Goal: Information Seeking & Learning: Learn about a topic

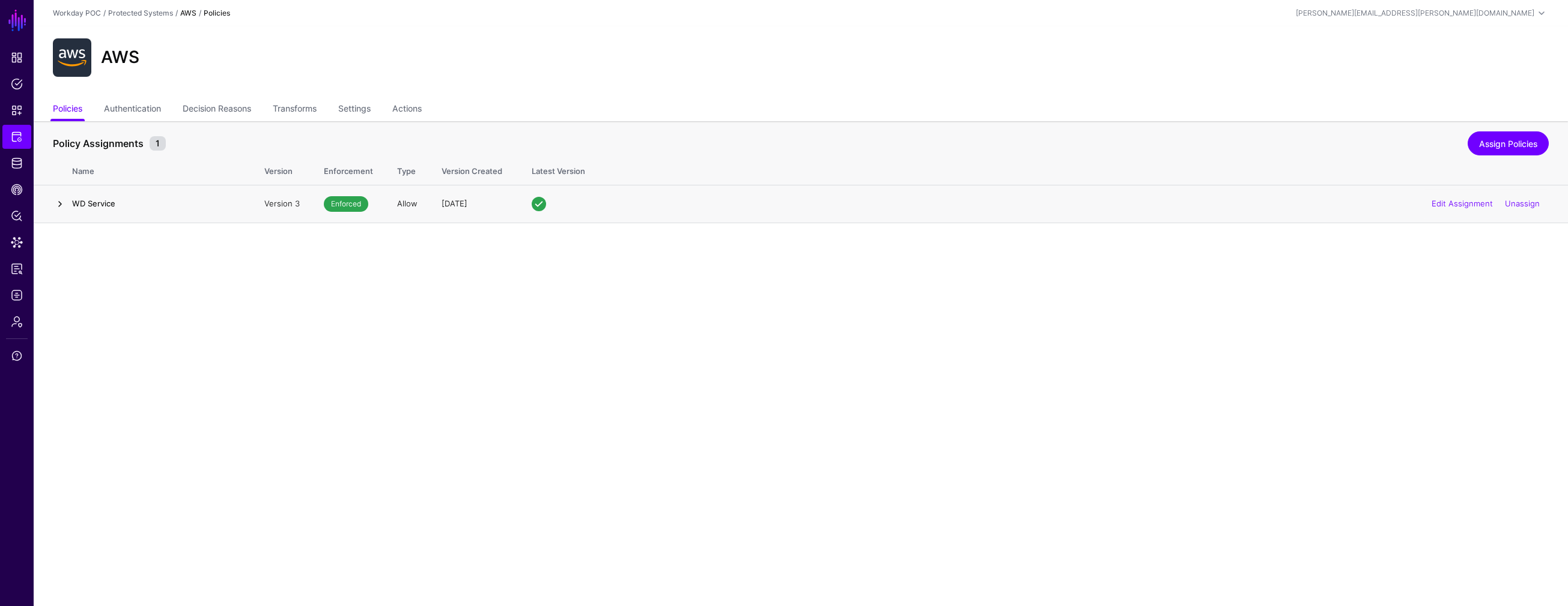
click at [63, 203] on link at bounding box center [60, 204] width 15 height 15
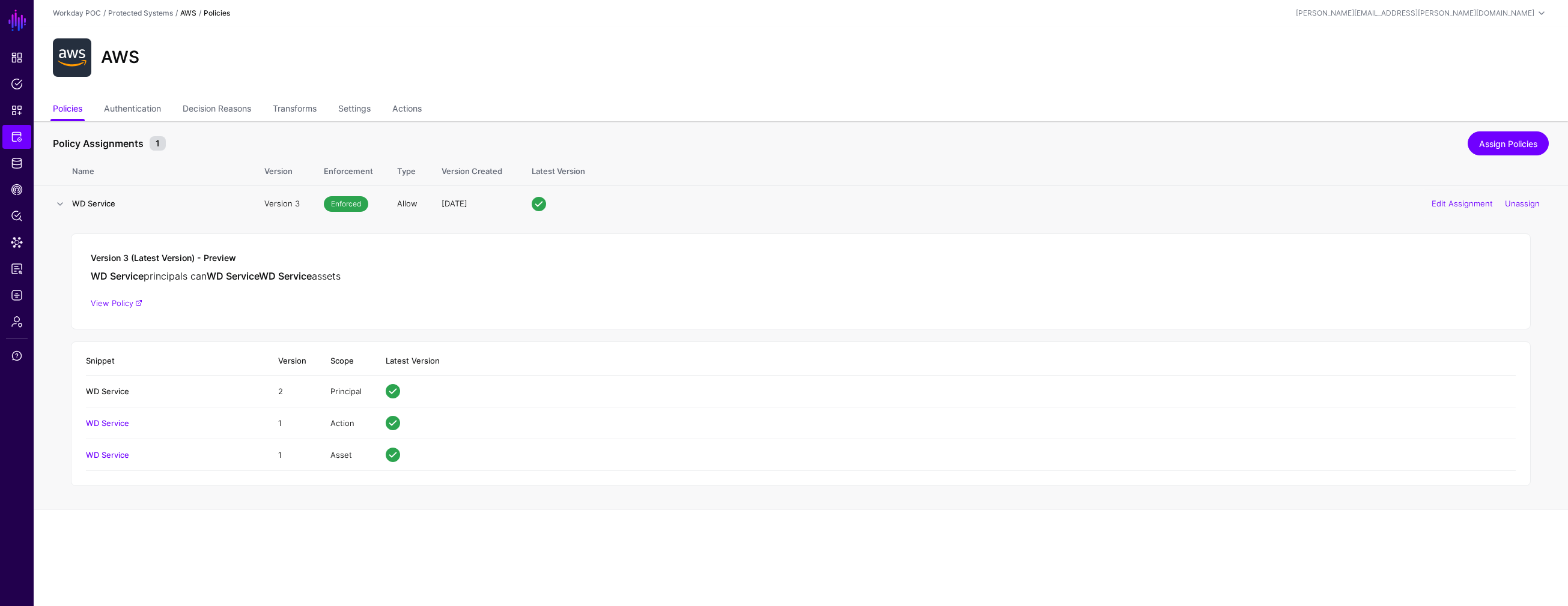
click at [114, 388] on link "WD Service" at bounding box center [107, 391] width 43 height 10
click at [345, 393] on td "Principal" at bounding box center [346, 391] width 56 height 32
click at [151, 392] on h4 "WD Service" at bounding box center [170, 392] width 168 height 11
click at [222, 110] on link "Decision Reasons" at bounding box center [216, 109] width 68 height 23
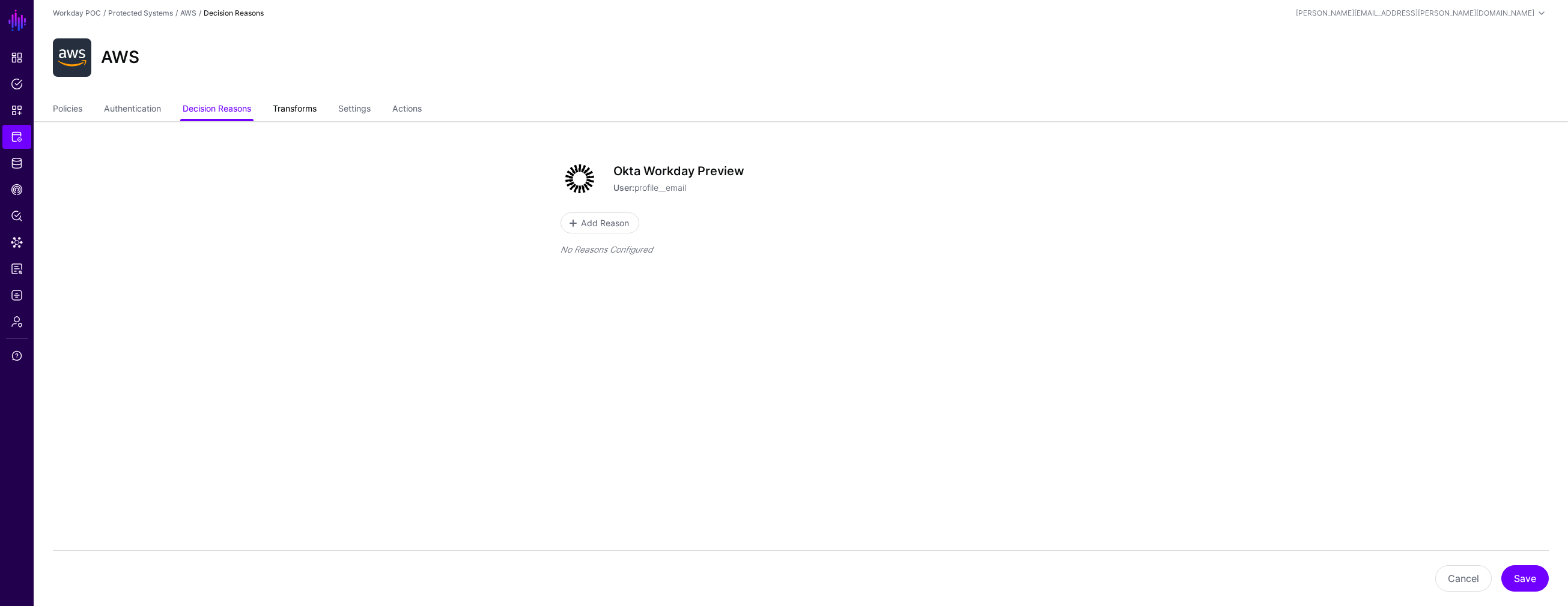
click at [305, 108] on link "Transforms" at bounding box center [294, 109] width 44 height 23
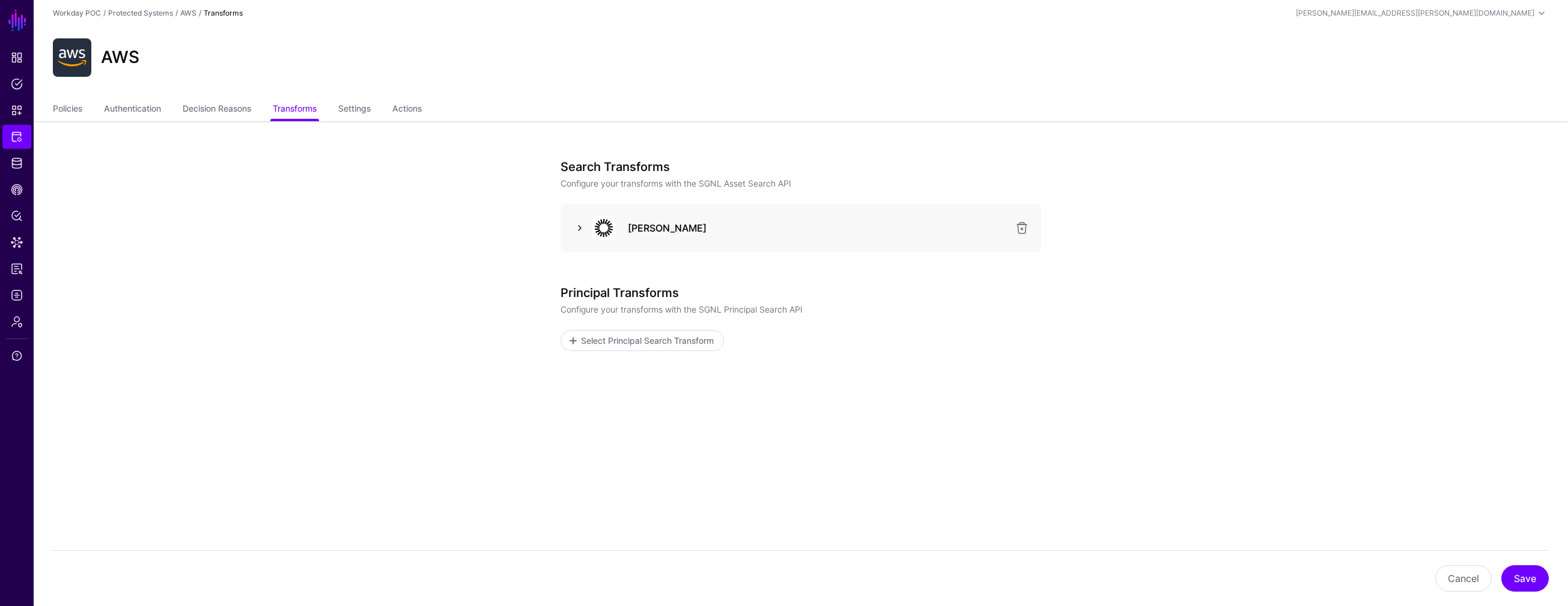
click at [586, 229] on link at bounding box center [580, 228] width 15 height 15
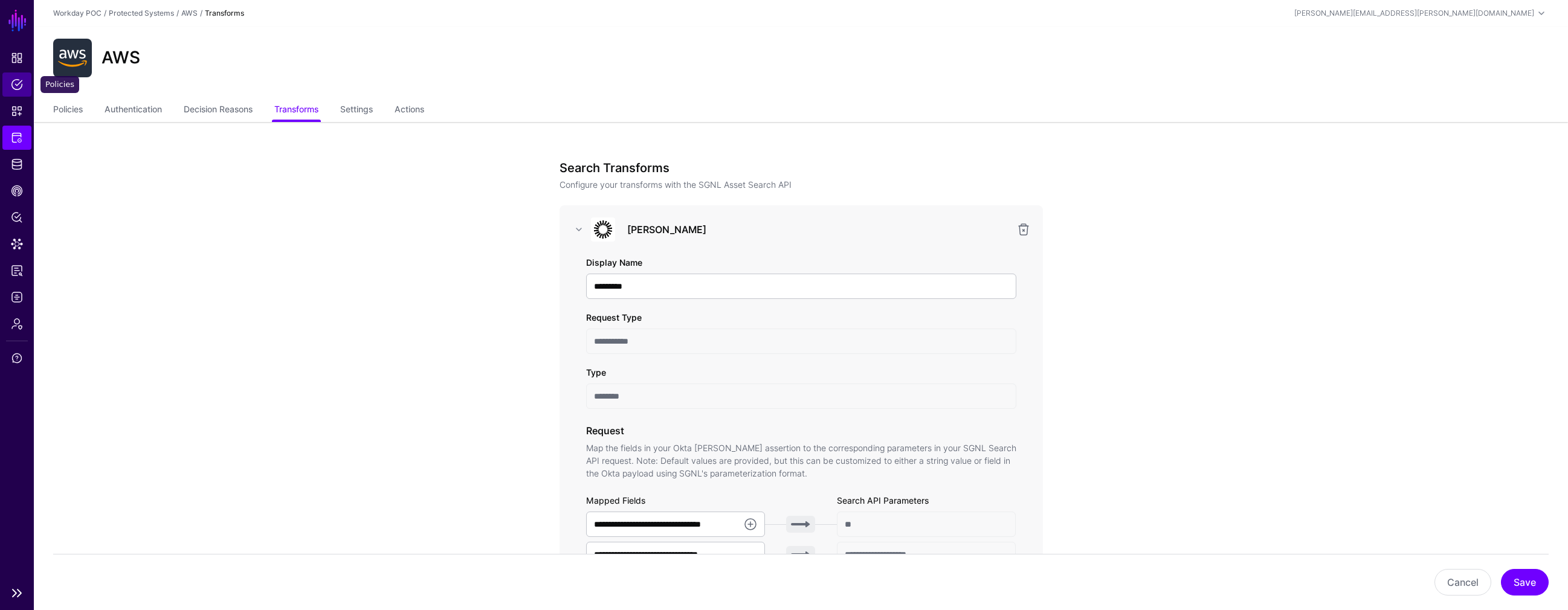
click at [14, 86] on span "Policies" at bounding box center [17, 84] width 12 height 12
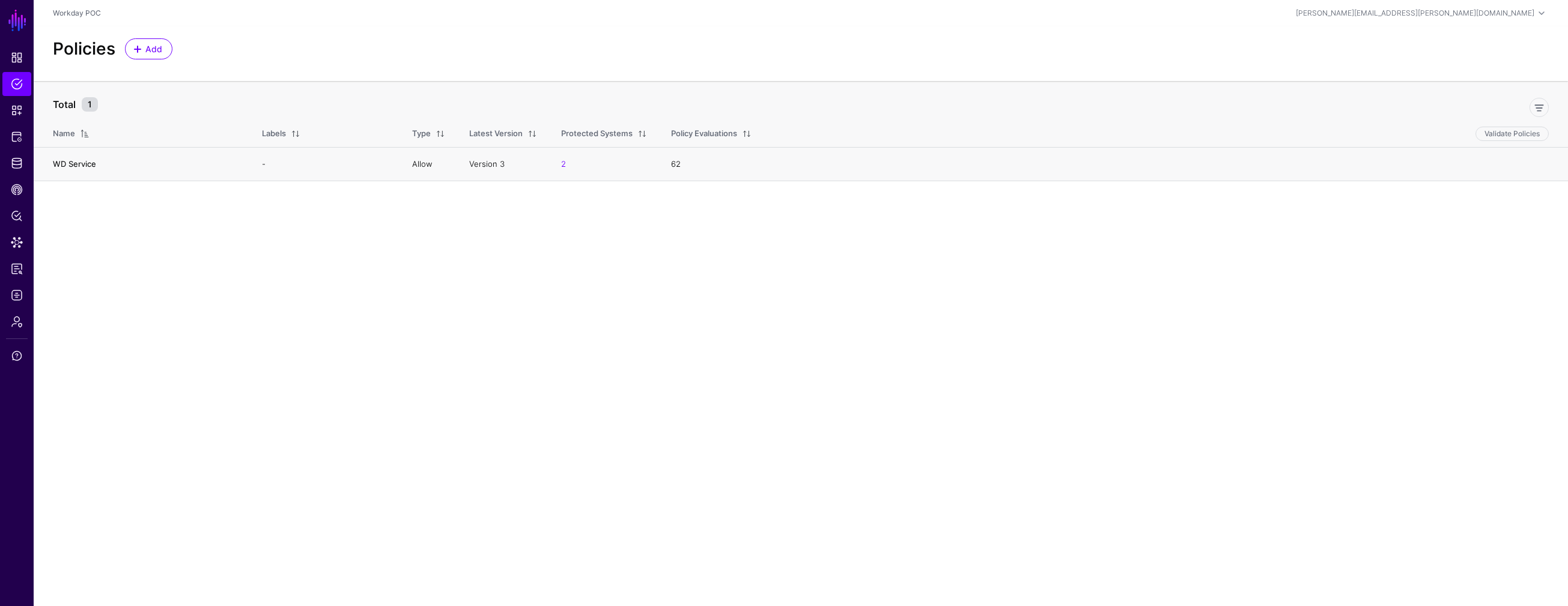
click at [86, 165] on link "WD Service" at bounding box center [74, 164] width 43 height 10
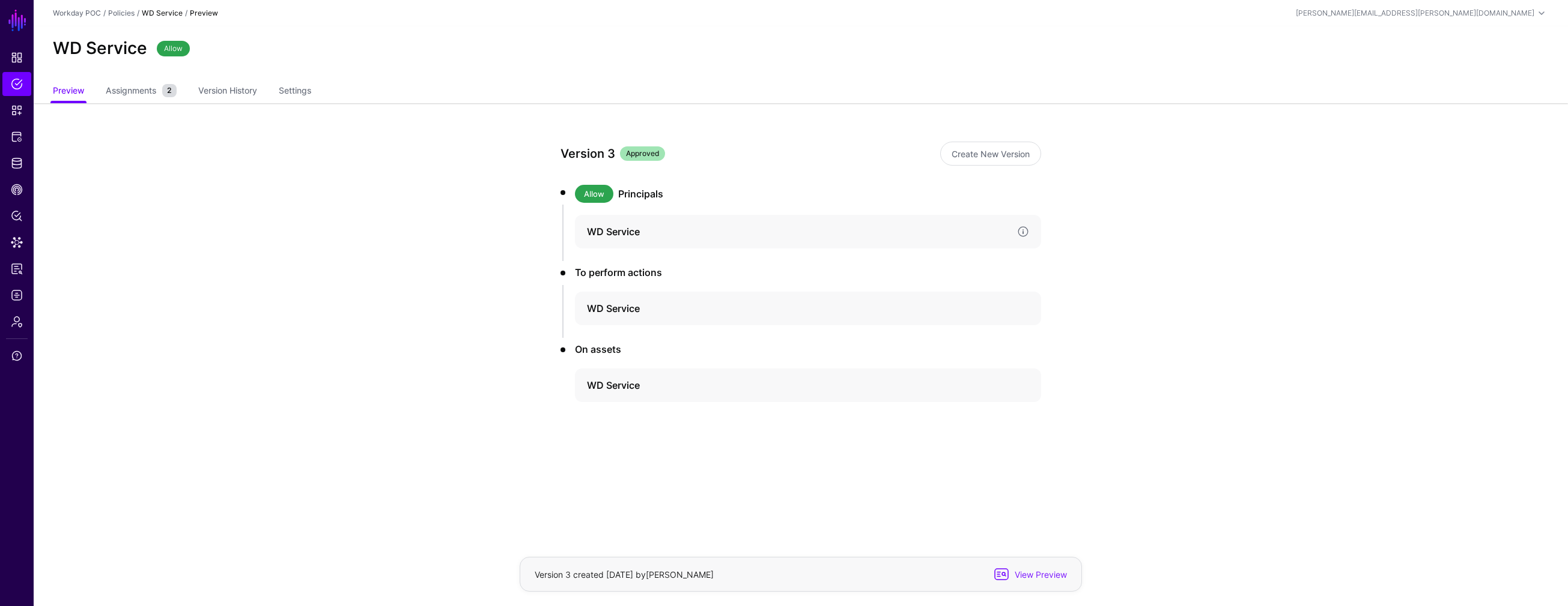
click at [676, 235] on h4 "WD Service" at bounding box center [797, 231] width 420 height 15
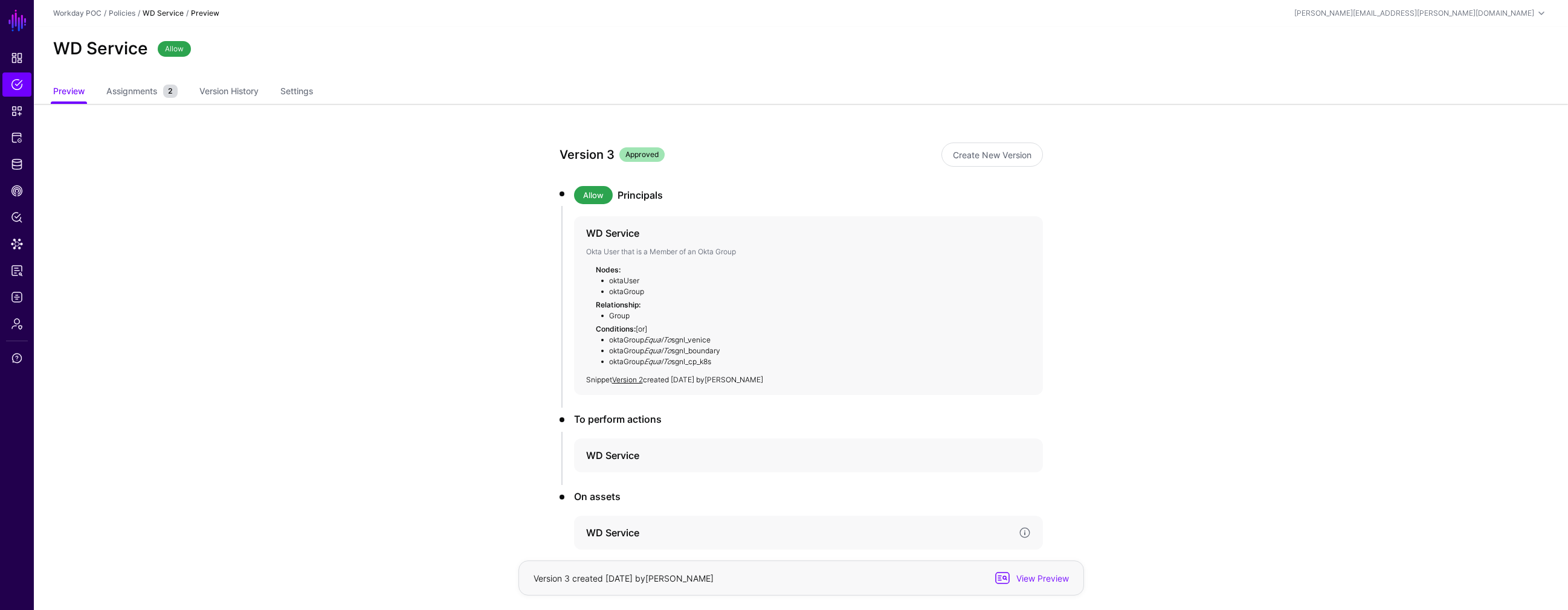
click at [602, 538] on h4 "WD Service" at bounding box center [797, 533] width 423 height 15
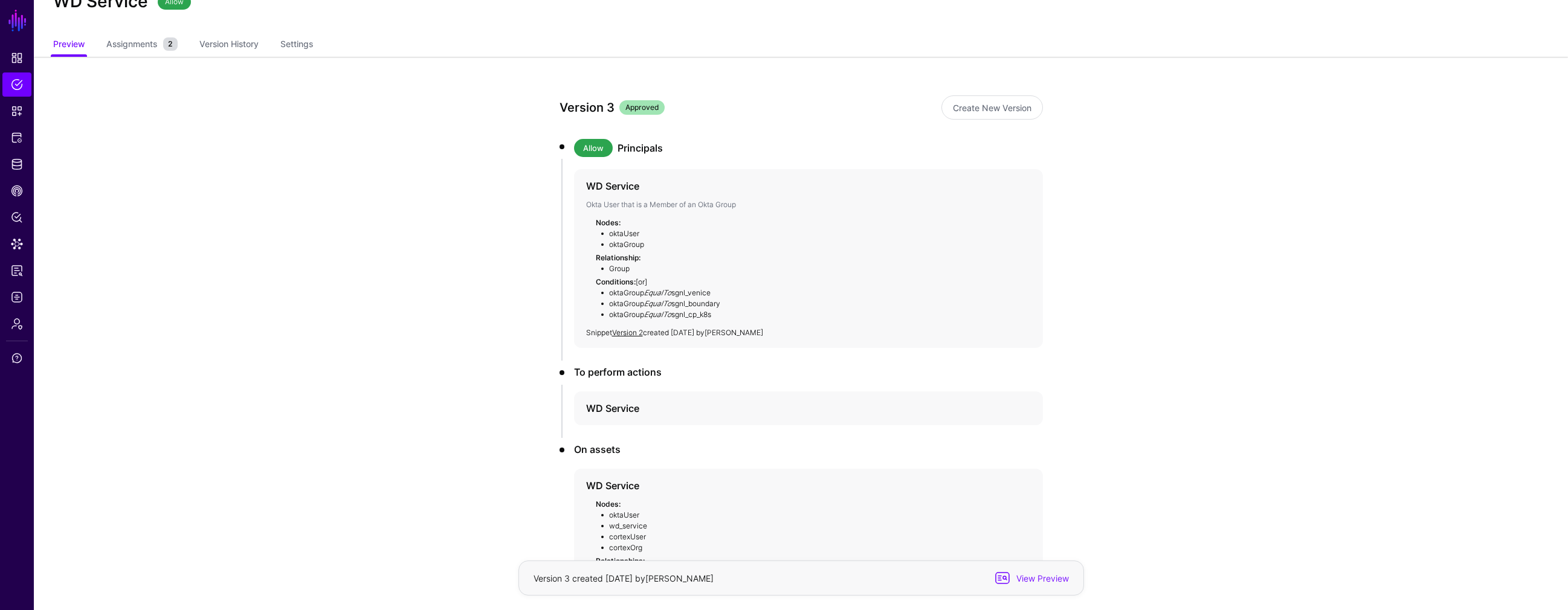
scroll to position [188, 0]
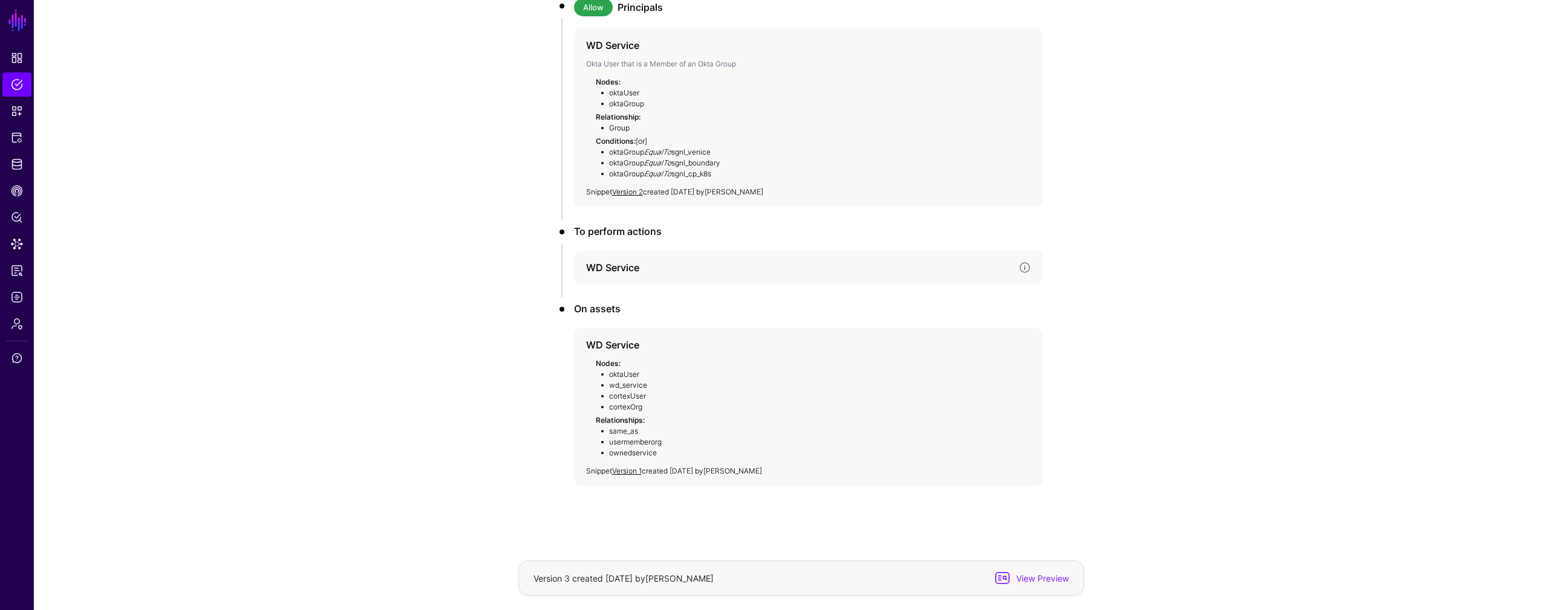
click at [634, 267] on h4 "WD Service" at bounding box center [797, 268] width 423 height 15
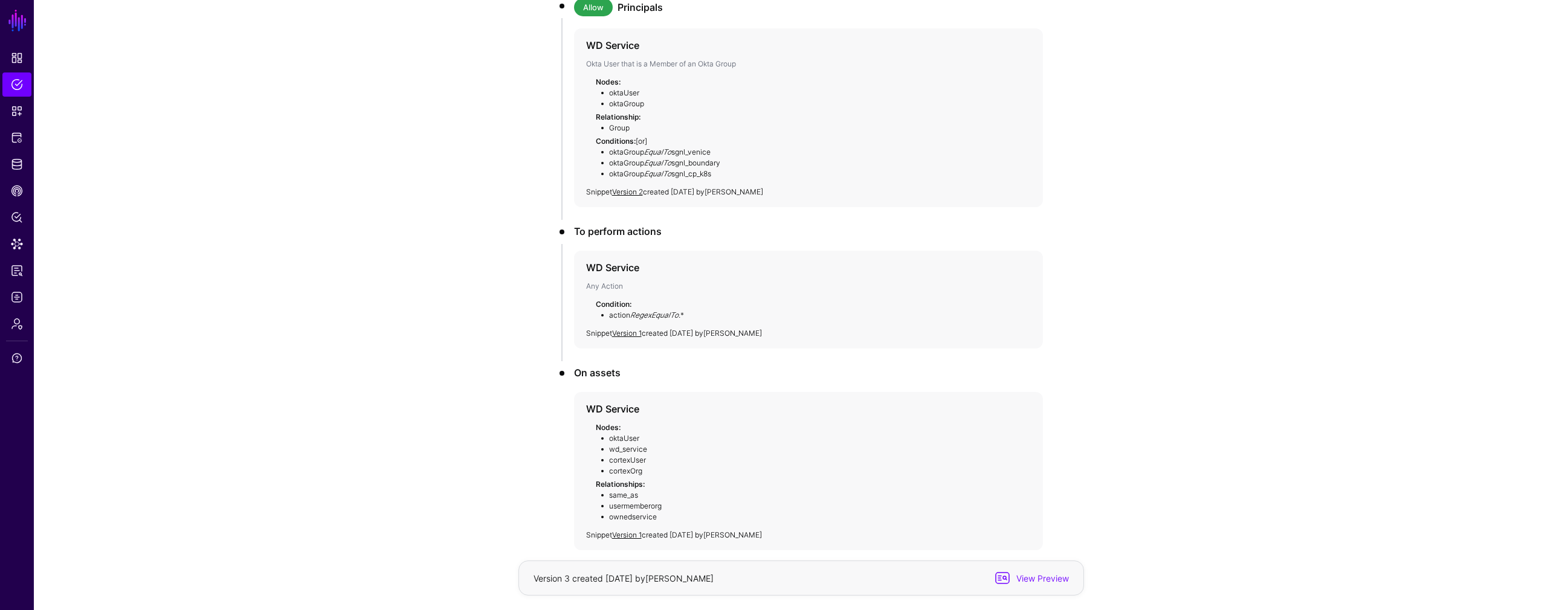
scroll to position [0, 0]
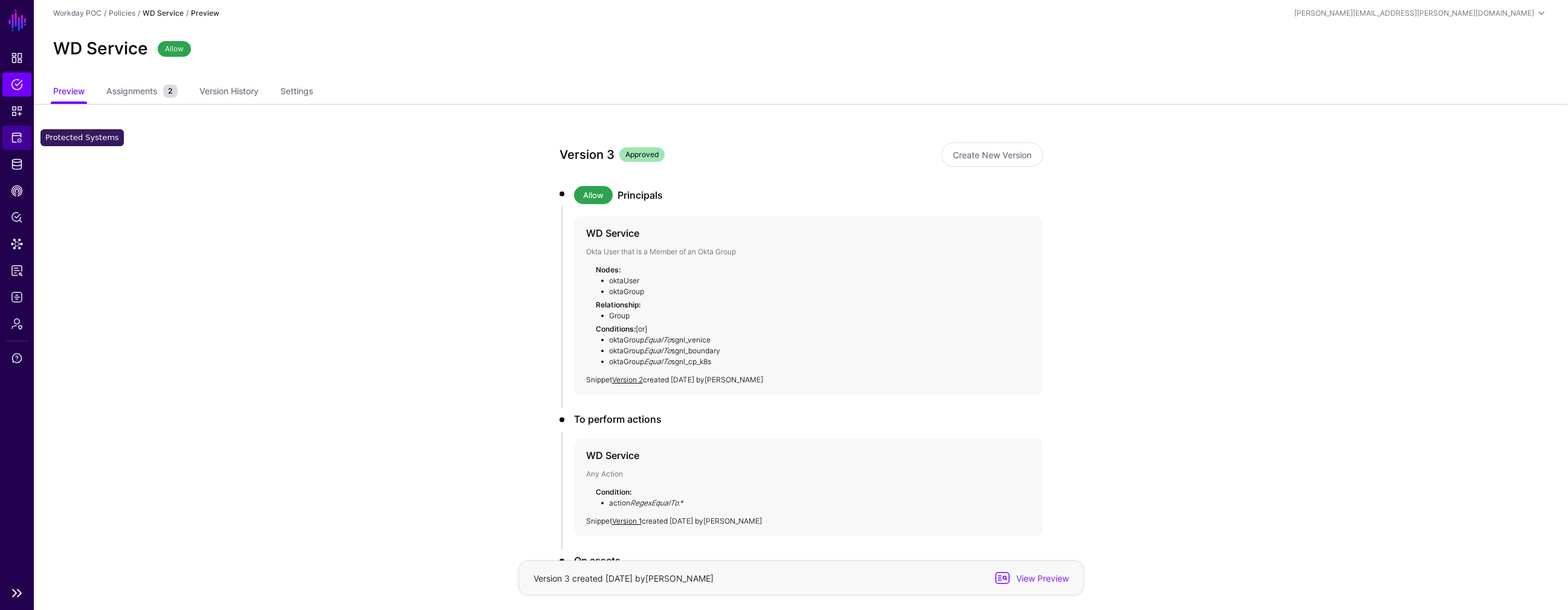
click at [13, 133] on span "Protected Systems" at bounding box center [17, 138] width 12 height 12
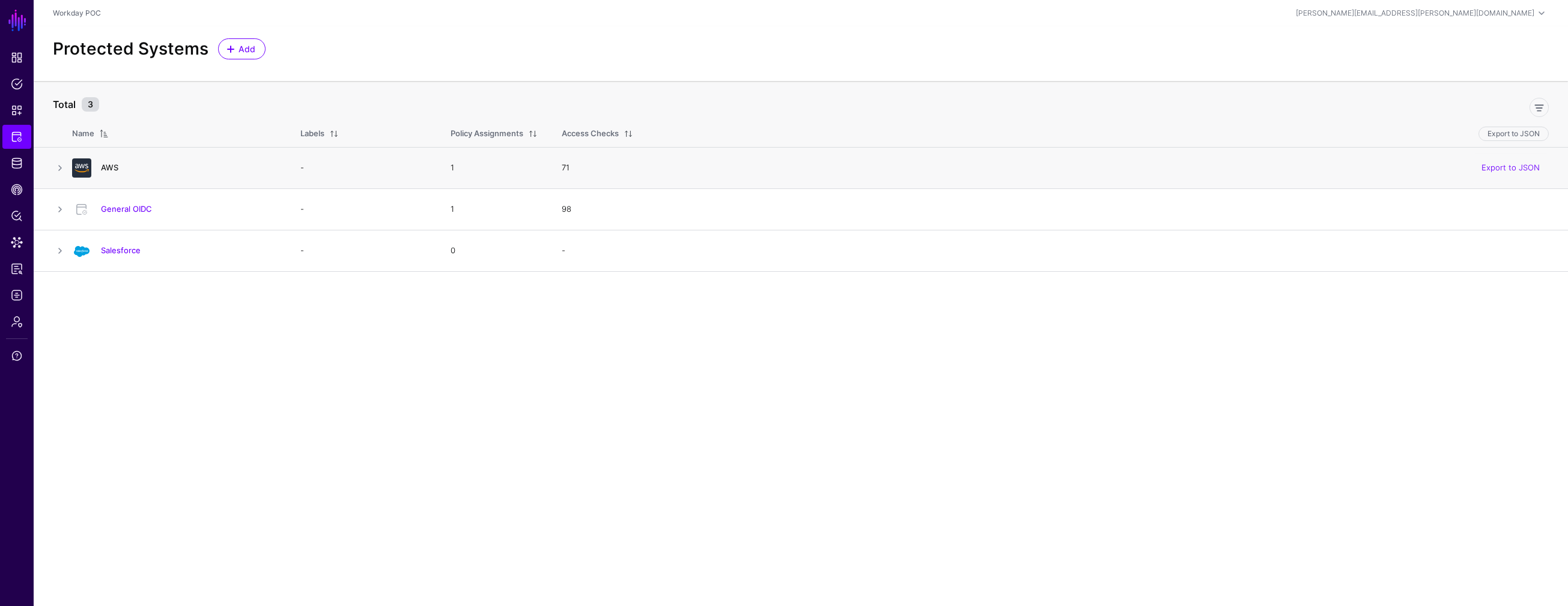
click at [109, 168] on link "AWS" at bounding box center [109, 168] width 17 height 10
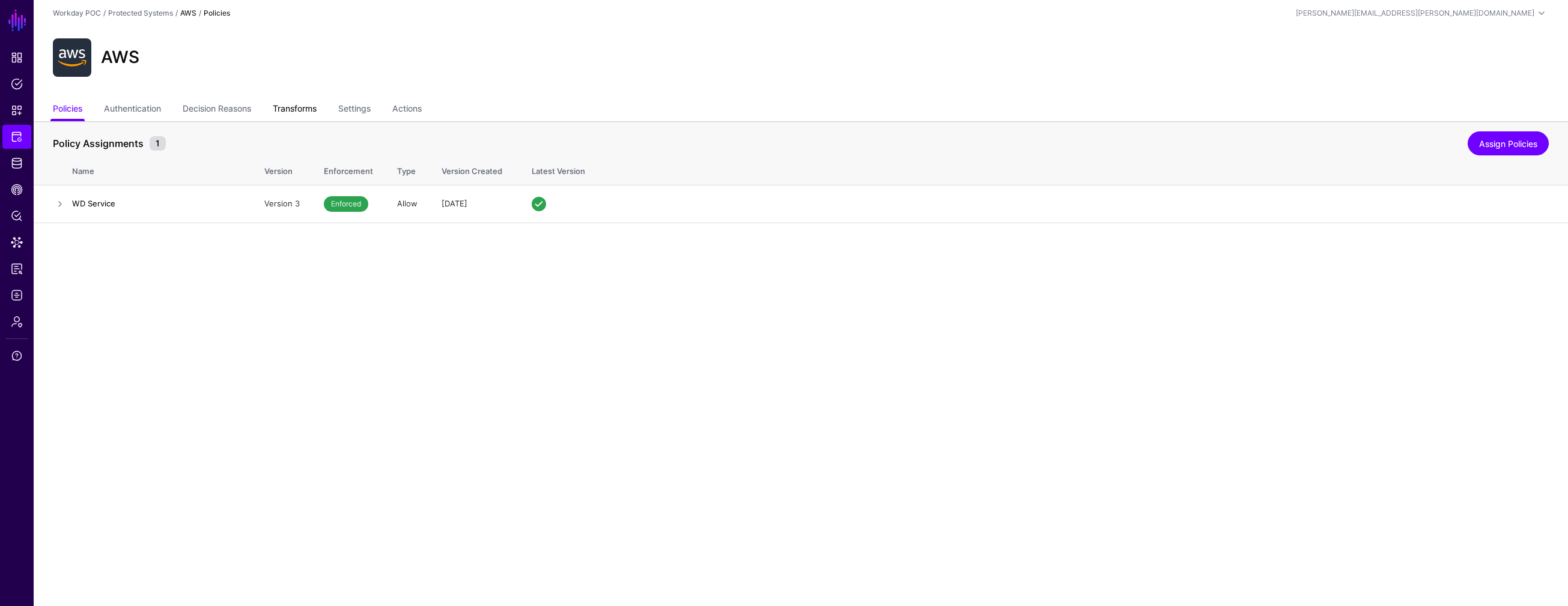
click at [307, 109] on link "Transforms" at bounding box center [294, 109] width 44 height 23
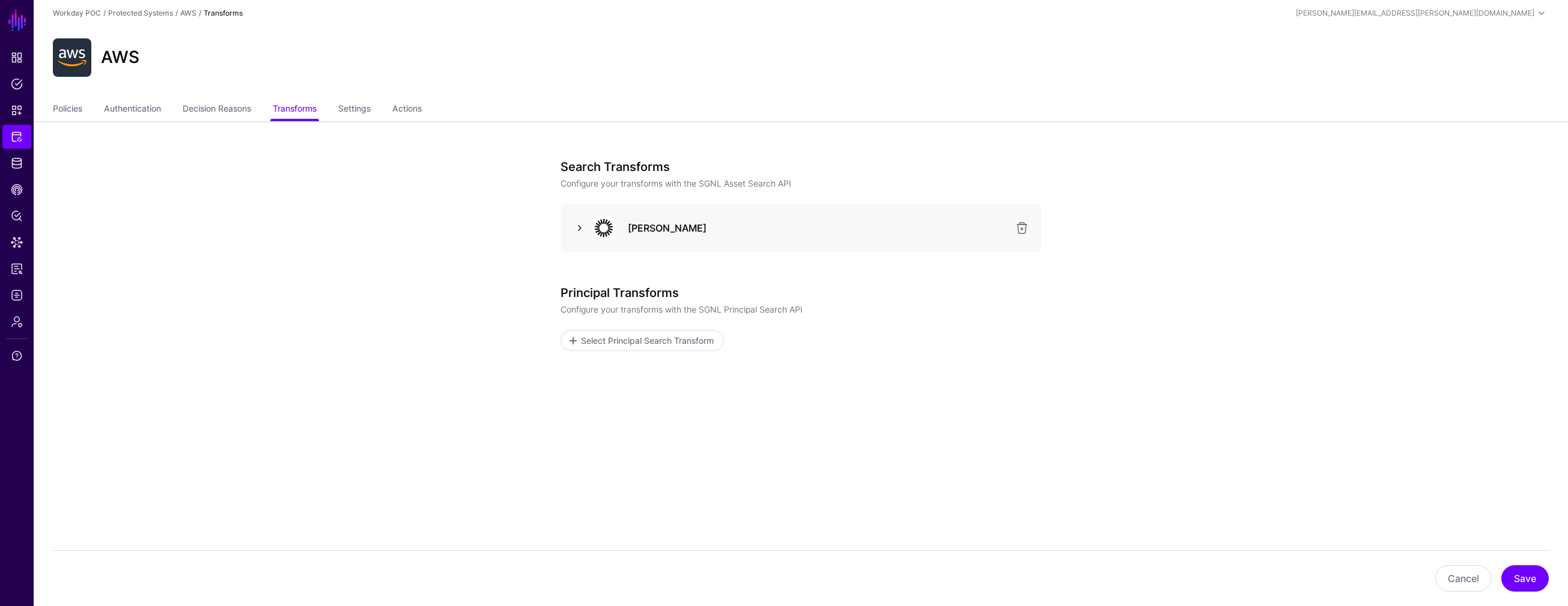
click at [573, 231] on link at bounding box center [580, 228] width 15 height 15
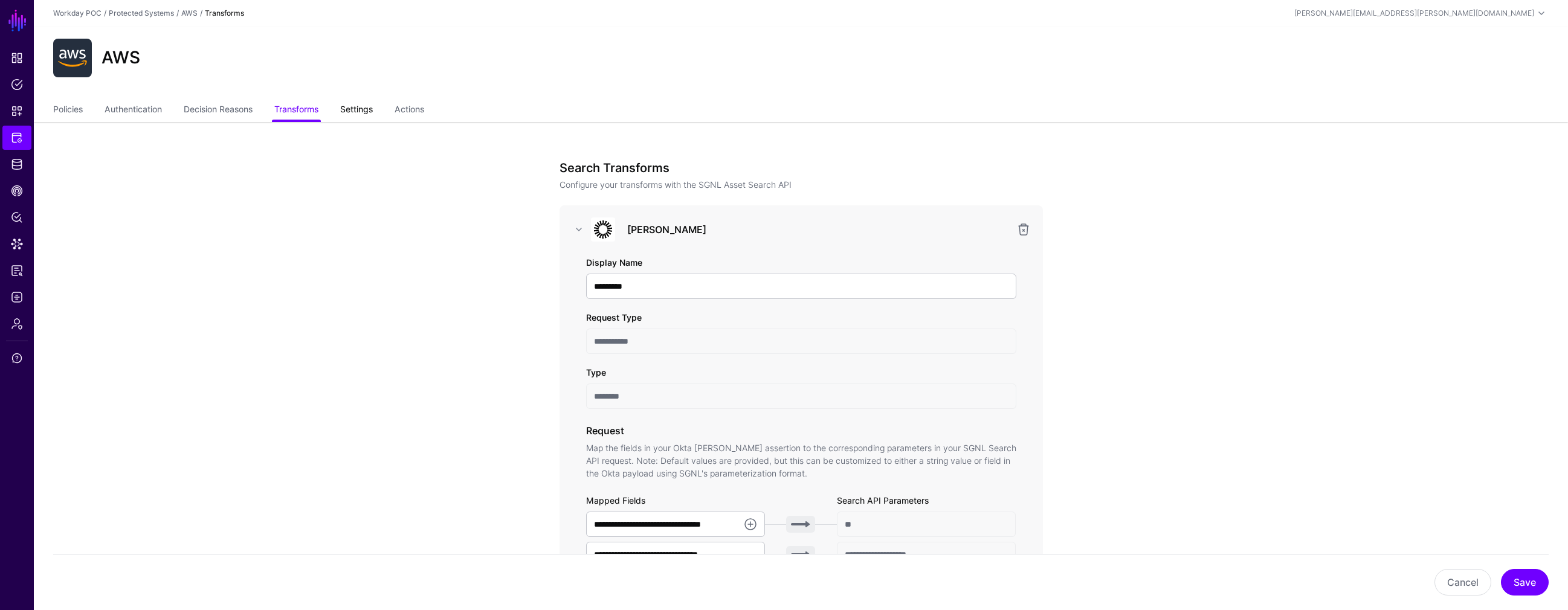
click at [370, 111] on link "Settings" at bounding box center [357, 110] width 33 height 23
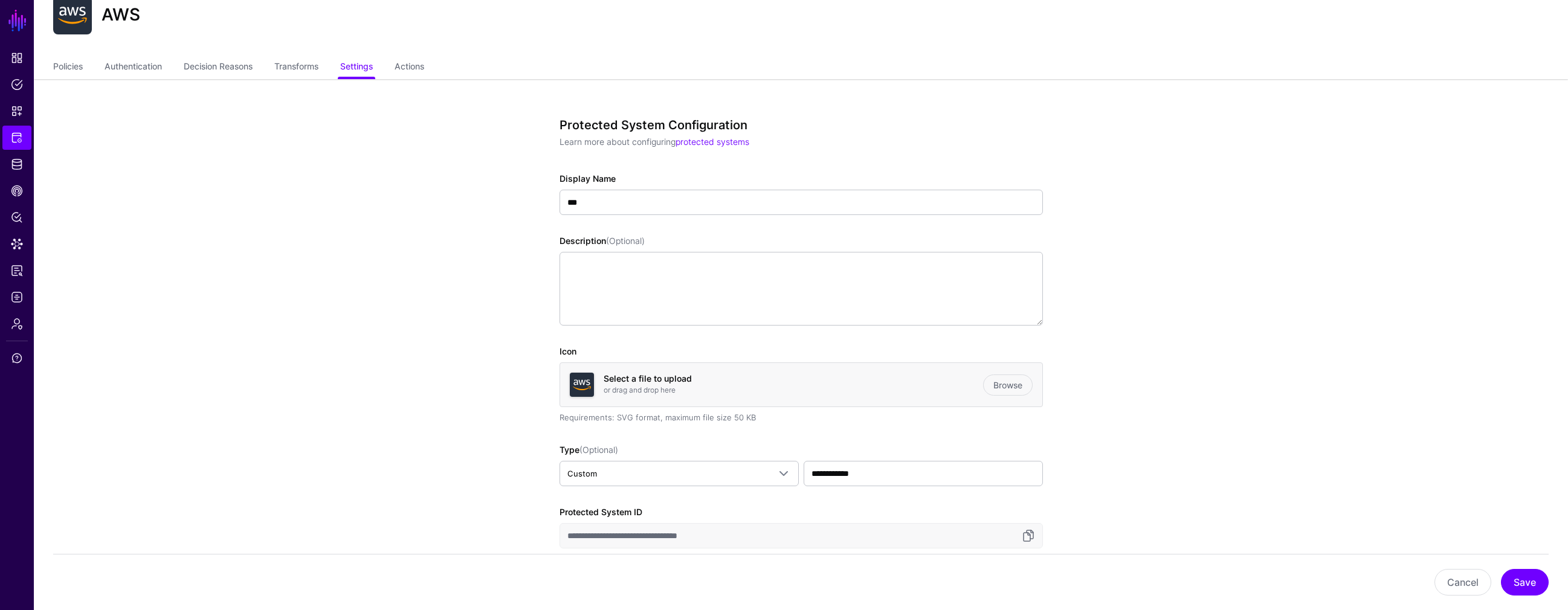
scroll to position [13, 0]
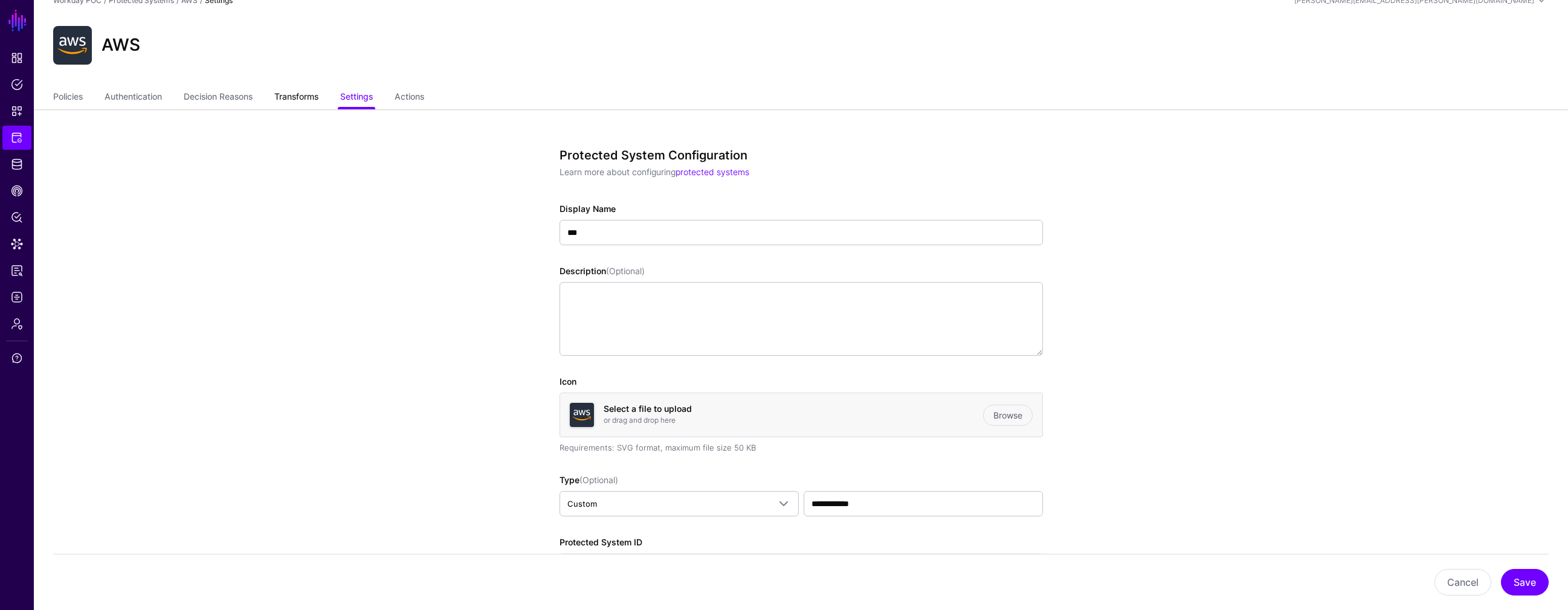
click at [295, 94] on link "Transforms" at bounding box center [296, 97] width 44 height 23
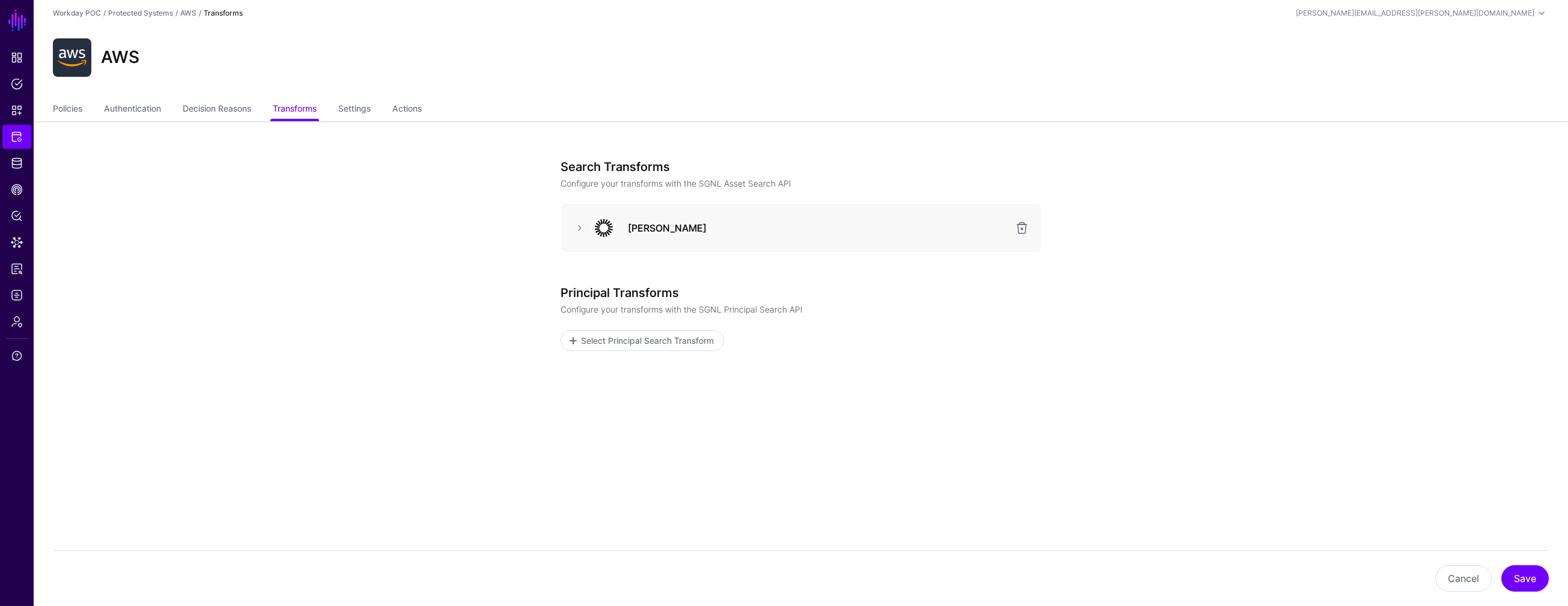
click at [745, 230] on h3 "[PERSON_NAME]" at bounding box center [817, 228] width 379 height 15
click at [575, 232] on link at bounding box center [580, 228] width 15 height 15
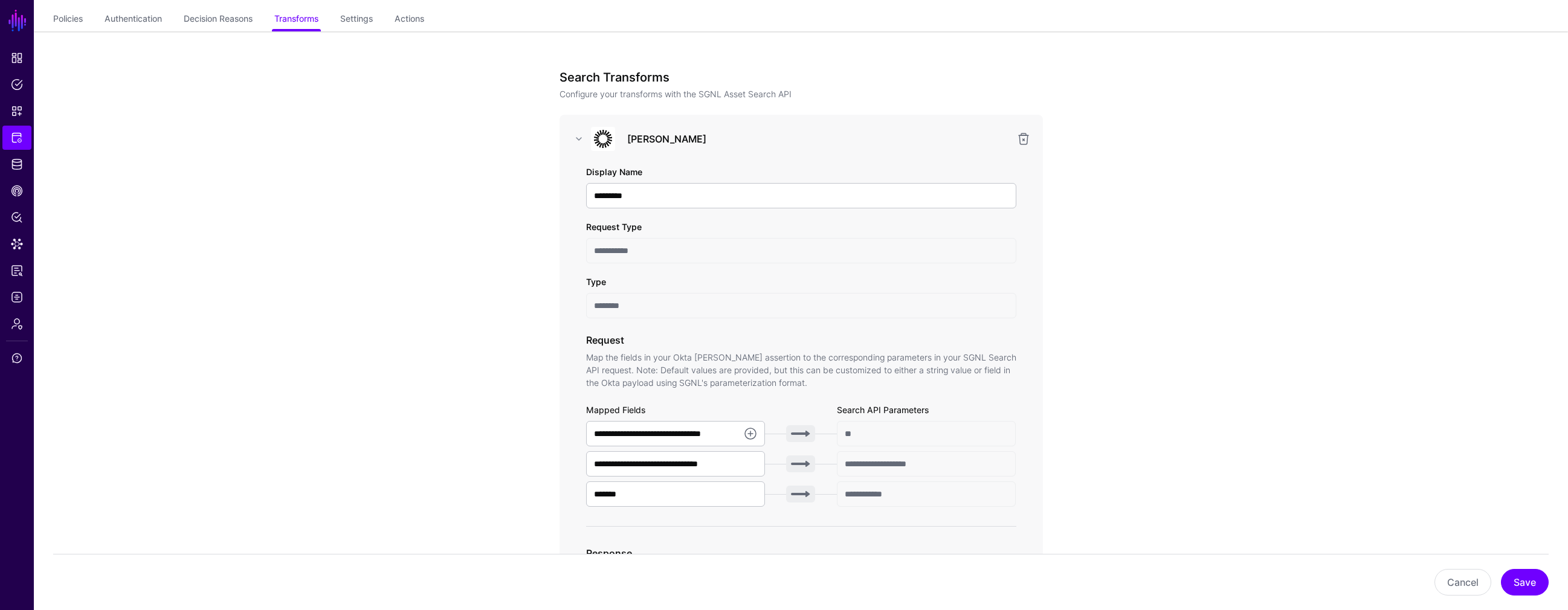
scroll to position [29, 0]
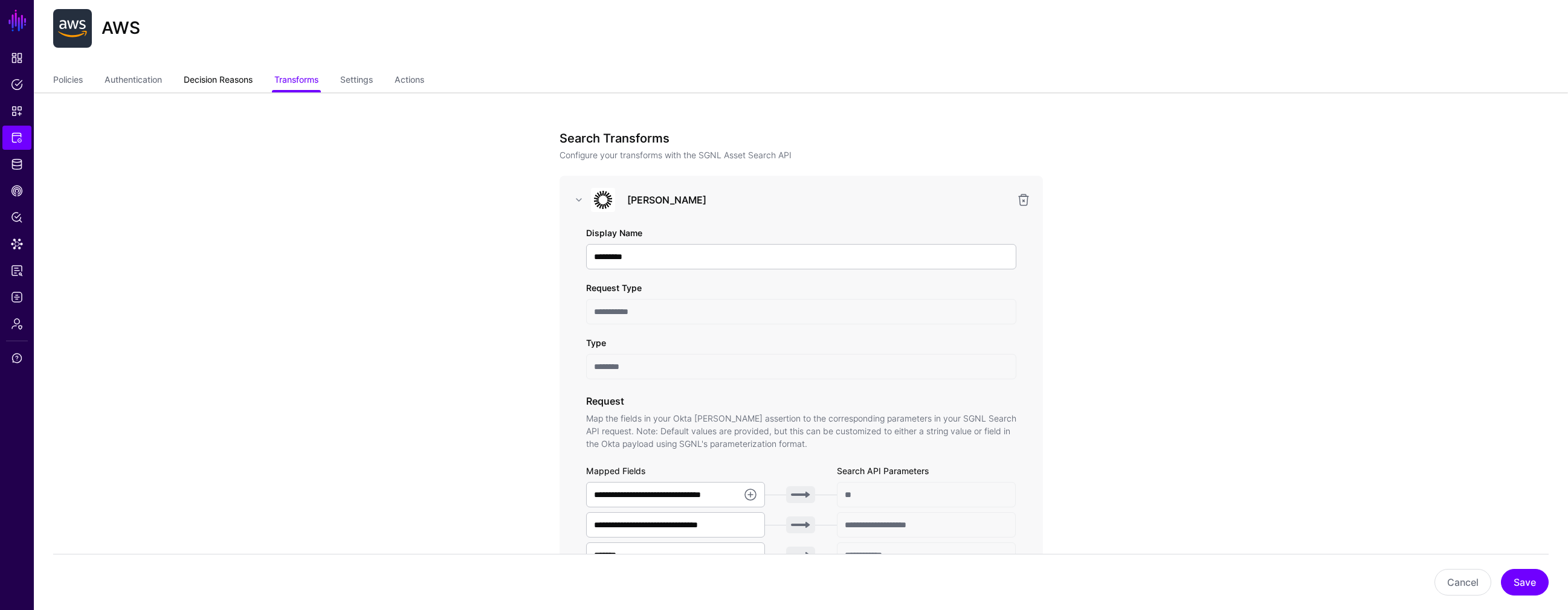
click at [215, 81] on link "Decision Reasons" at bounding box center [217, 81] width 69 height 23
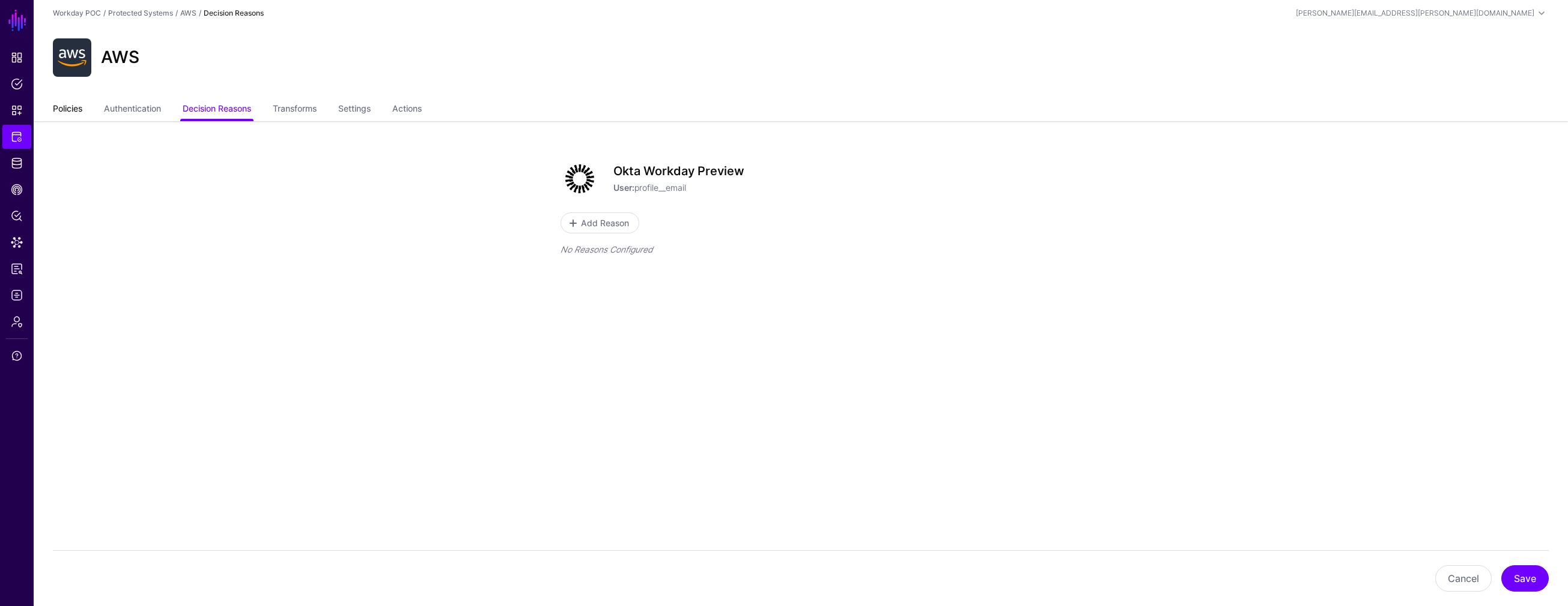
click at [77, 108] on link "Policies" at bounding box center [67, 109] width 29 height 23
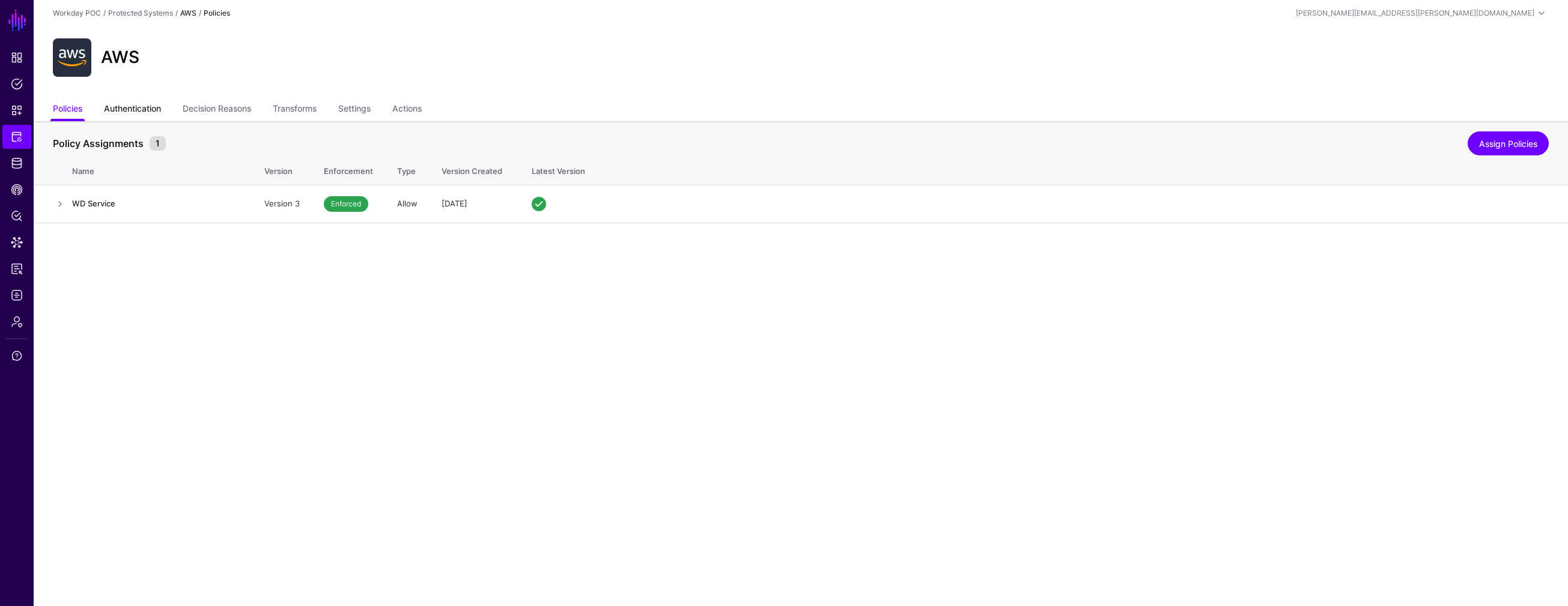
click at [141, 103] on link "Authentication" at bounding box center [132, 109] width 57 height 23
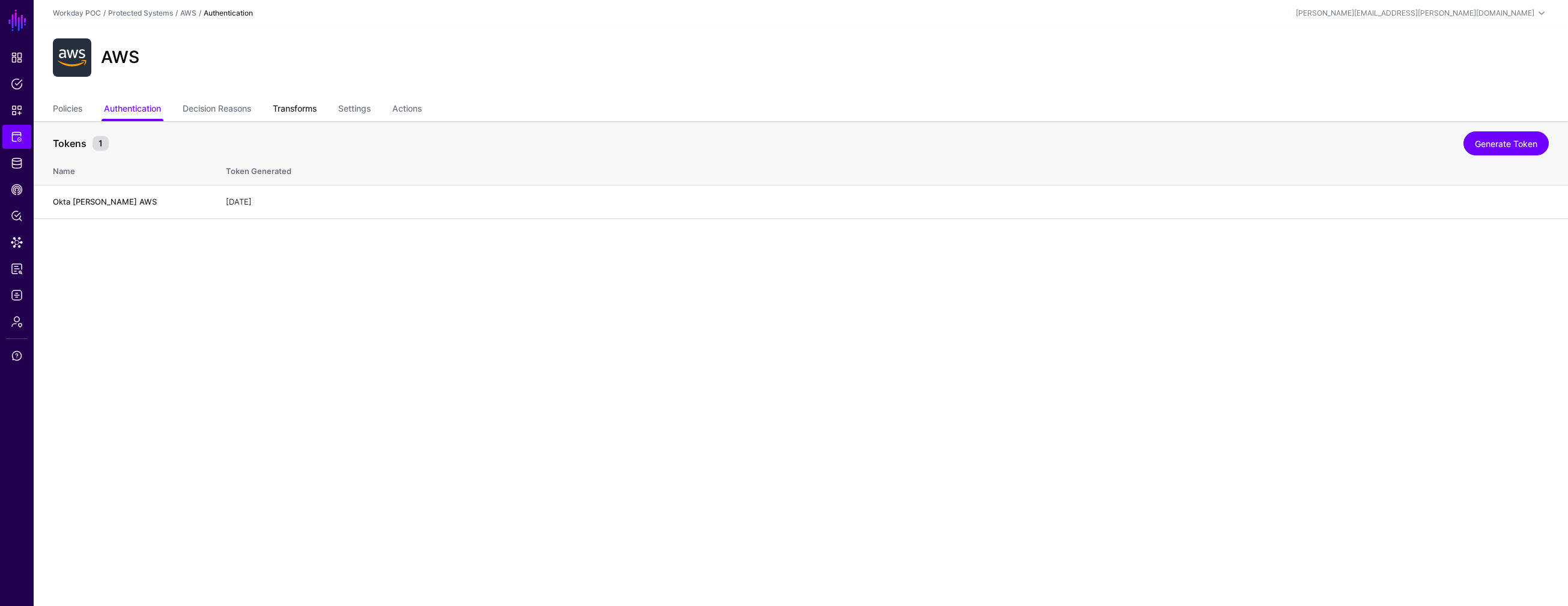
click at [298, 113] on link "Transforms" at bounding box center [294, 109] width 44 height 23
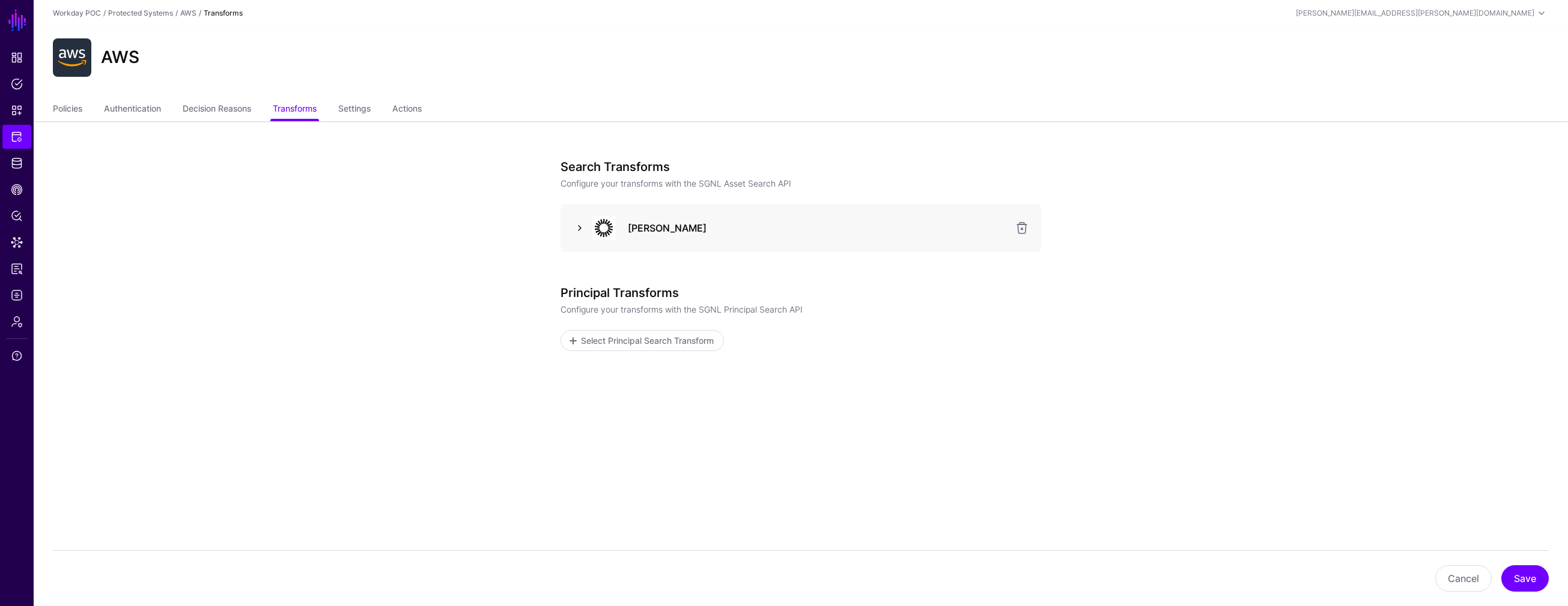
click at [579, 230] on link at bounding box center [580, 228] width 15 height 15
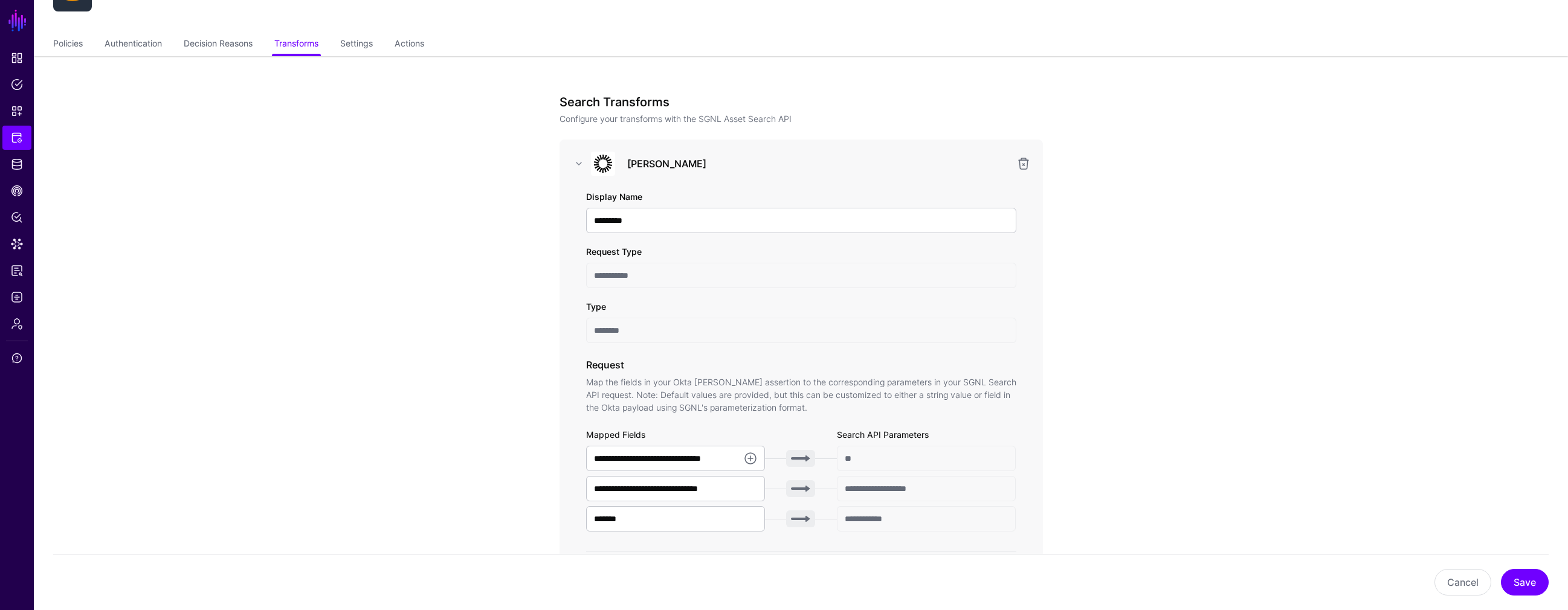
scroll to position [20, 0]
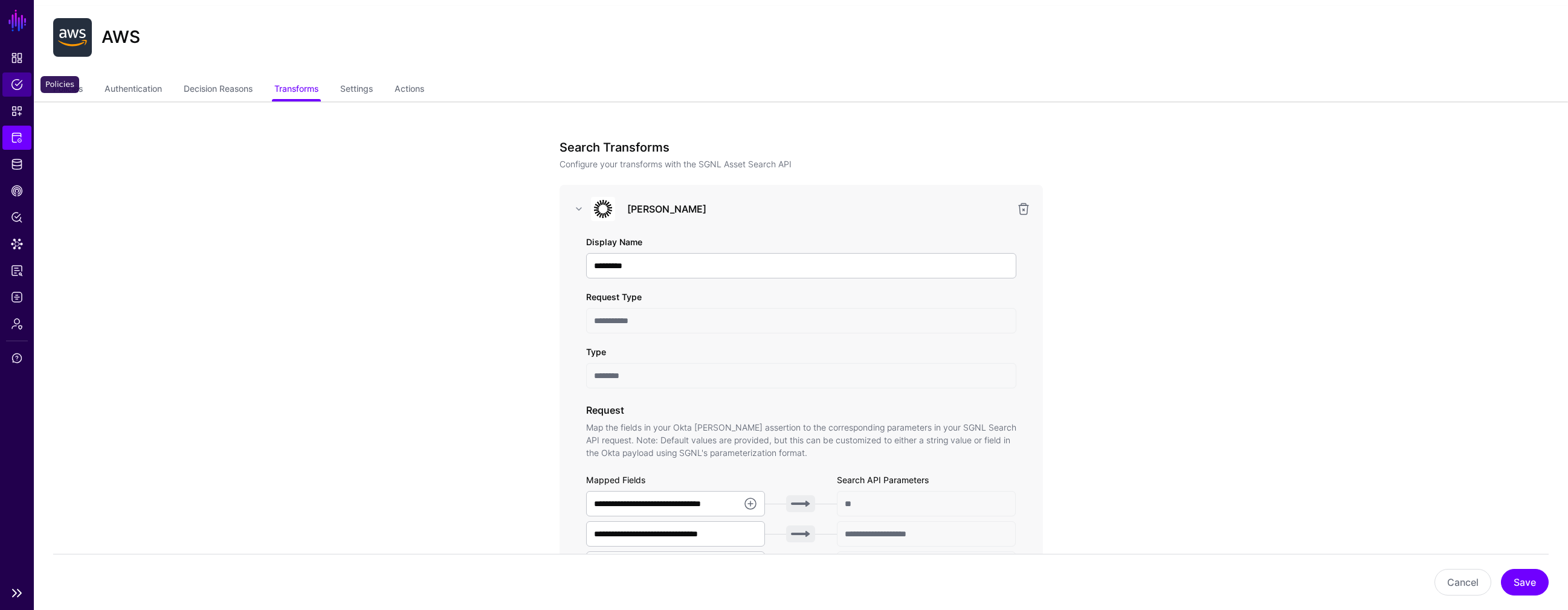
click at [15, 84] on span "Policies" at bounding box center [17, 84] width 12 height 12
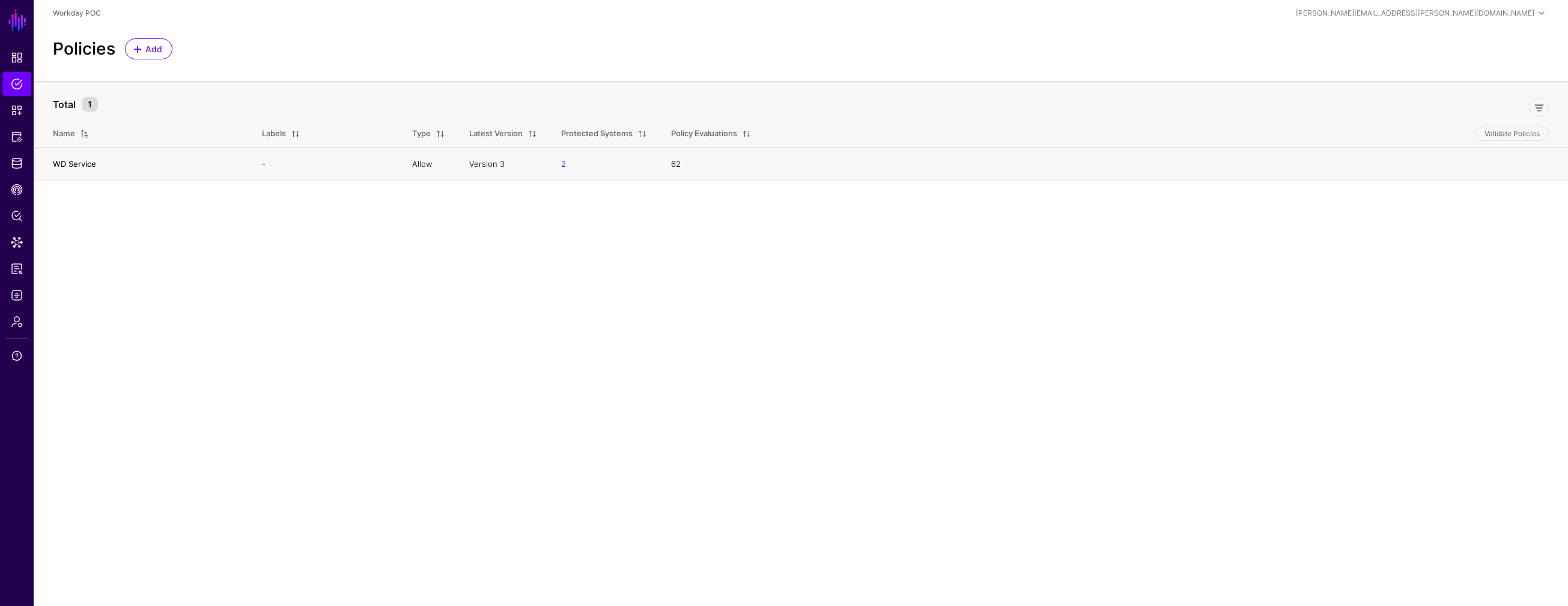
click at [76, 163] on link "WD Service" at bounding box center [74, 164] width 43 height 10
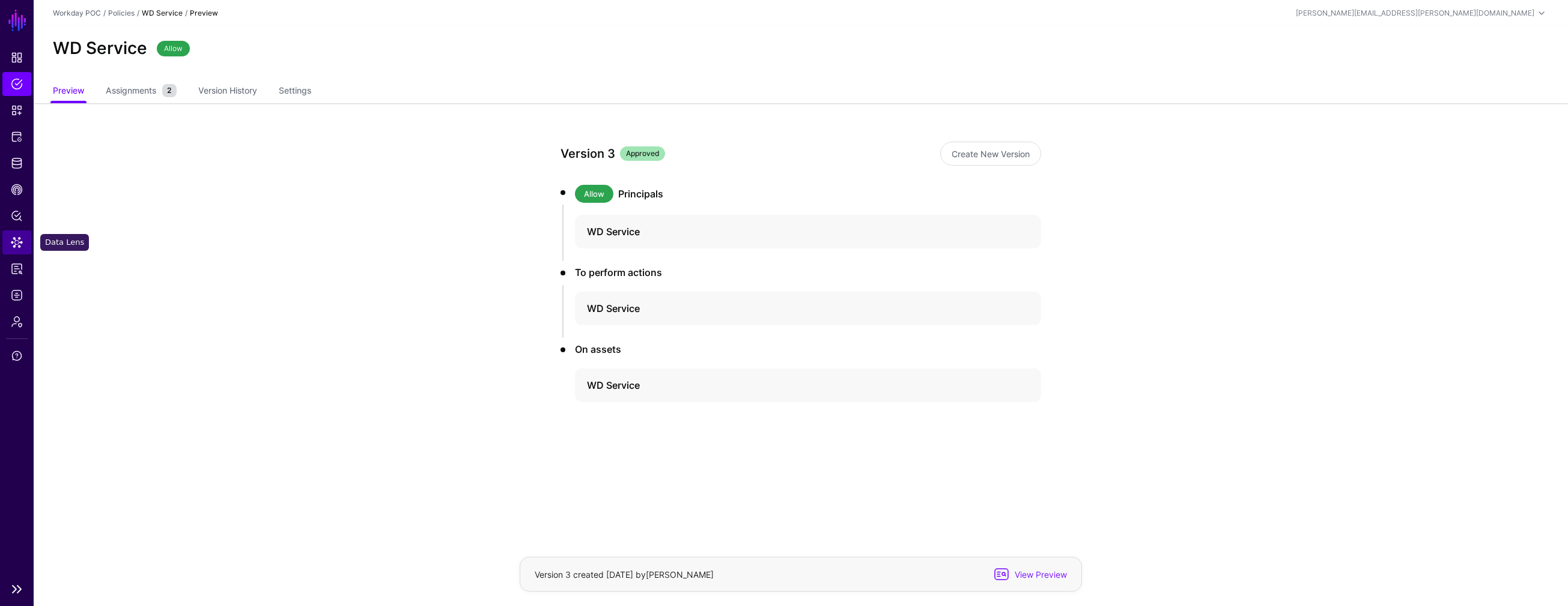
click at [17, 244] on span "Data Lens" at bounding box center [16, 242] width 12 height 12
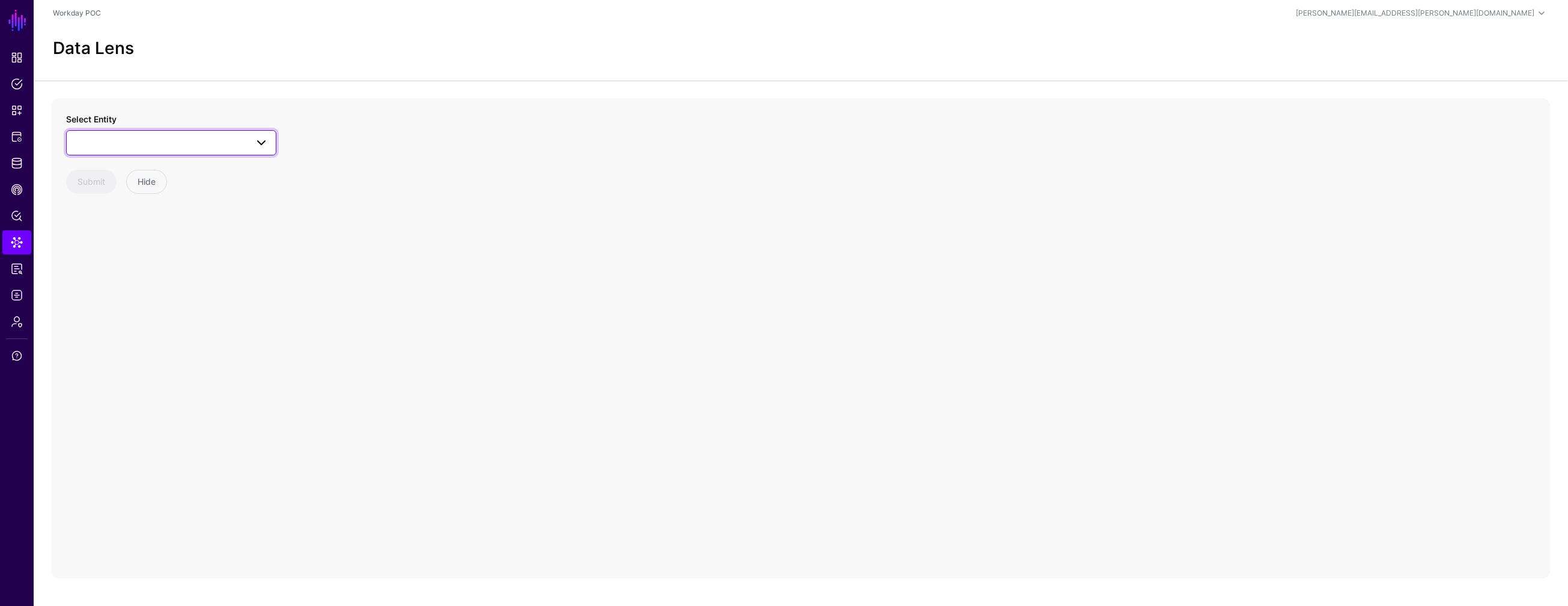
click at [225, 149] on span at bounding box center [170, 143] width 194 height 15
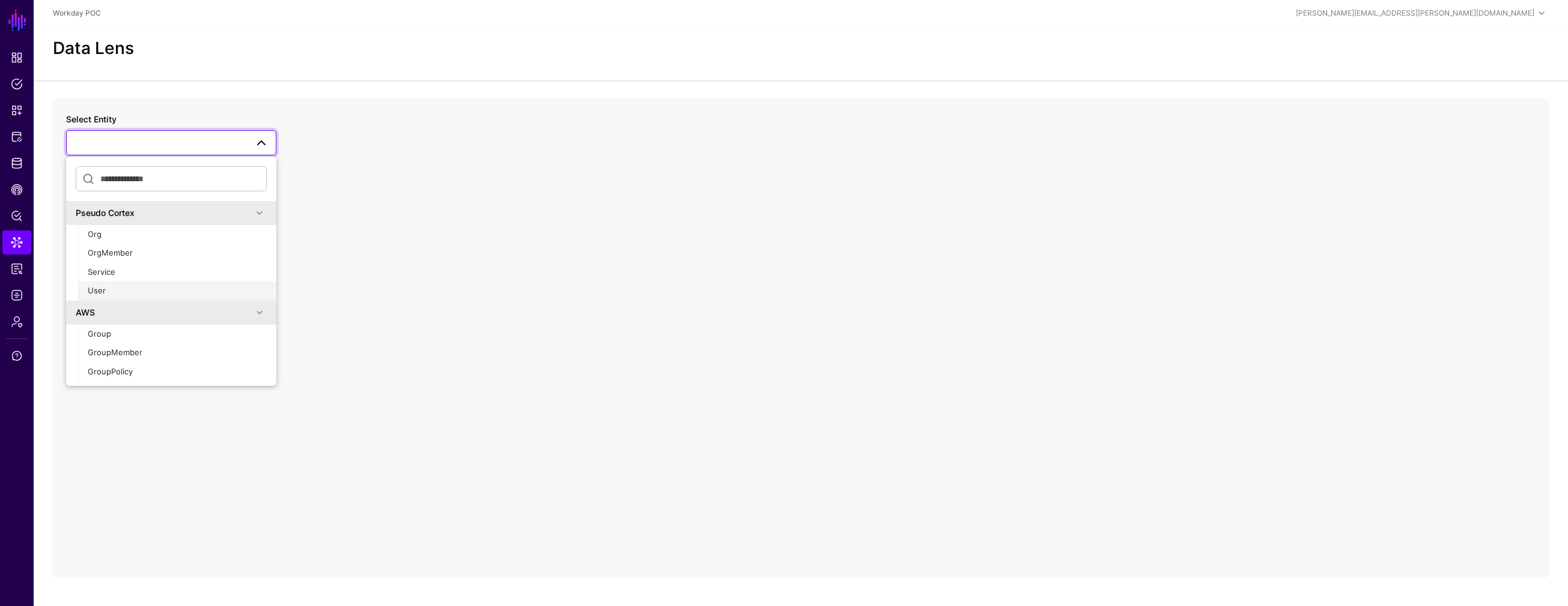
click at [107, 290] on div "User" at bounding box center [177, 291] width 179 height 12
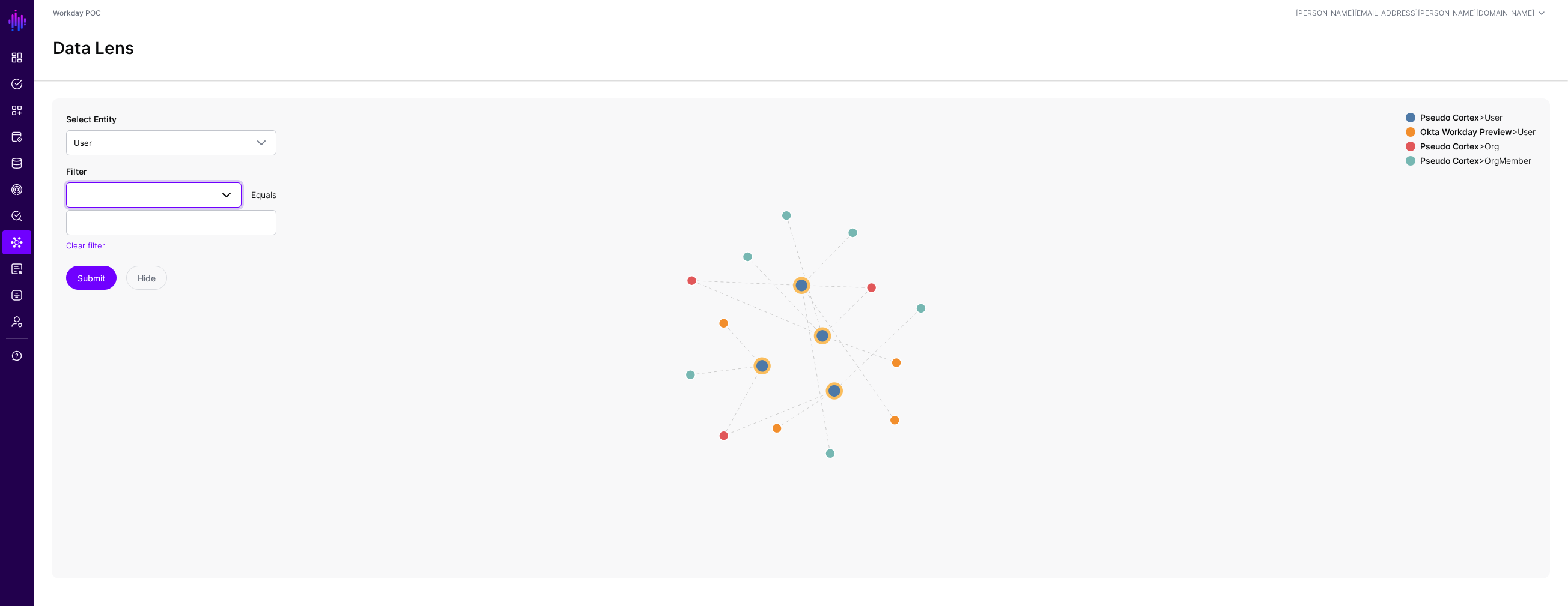
click at [224, 199] on span at bounding box center [226, 195] width 15 height 15
click at [132, 266] on div "Email" at bounding box center [153, 262] width 156 height 12
click at [133, 230] on input "text" at bounding box center [170, 223] width 211 height 26
type input "**********"
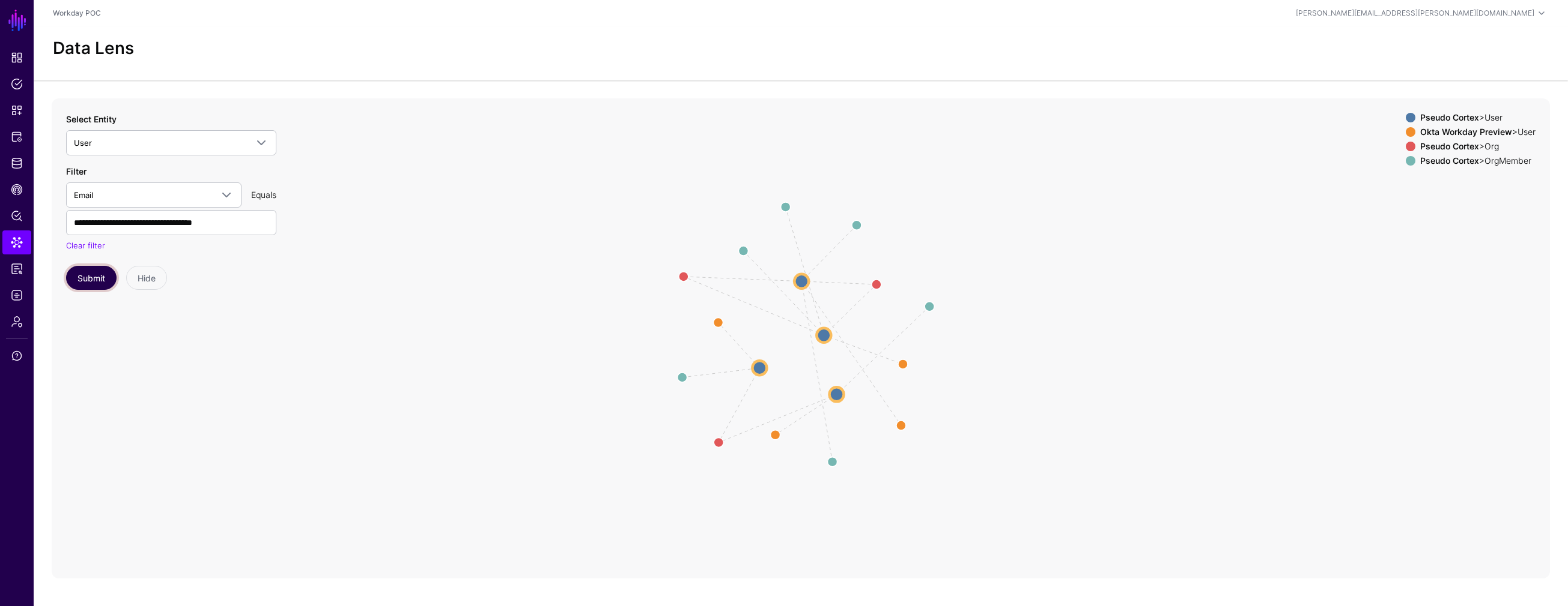
click at [83, 284] on button "Submit" at bounding box center [90, 278] width 50 height 24
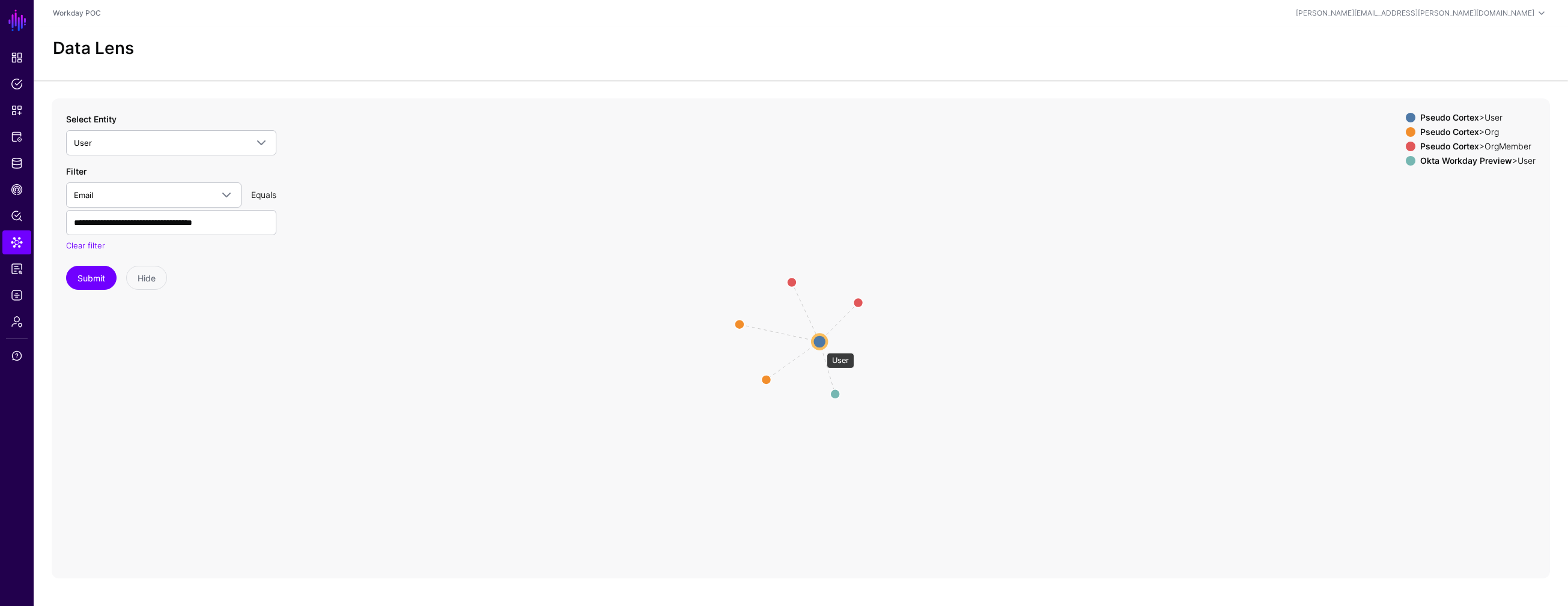
click at [820, 347] on circle at bounding box center [820, 342] width 15 height 15
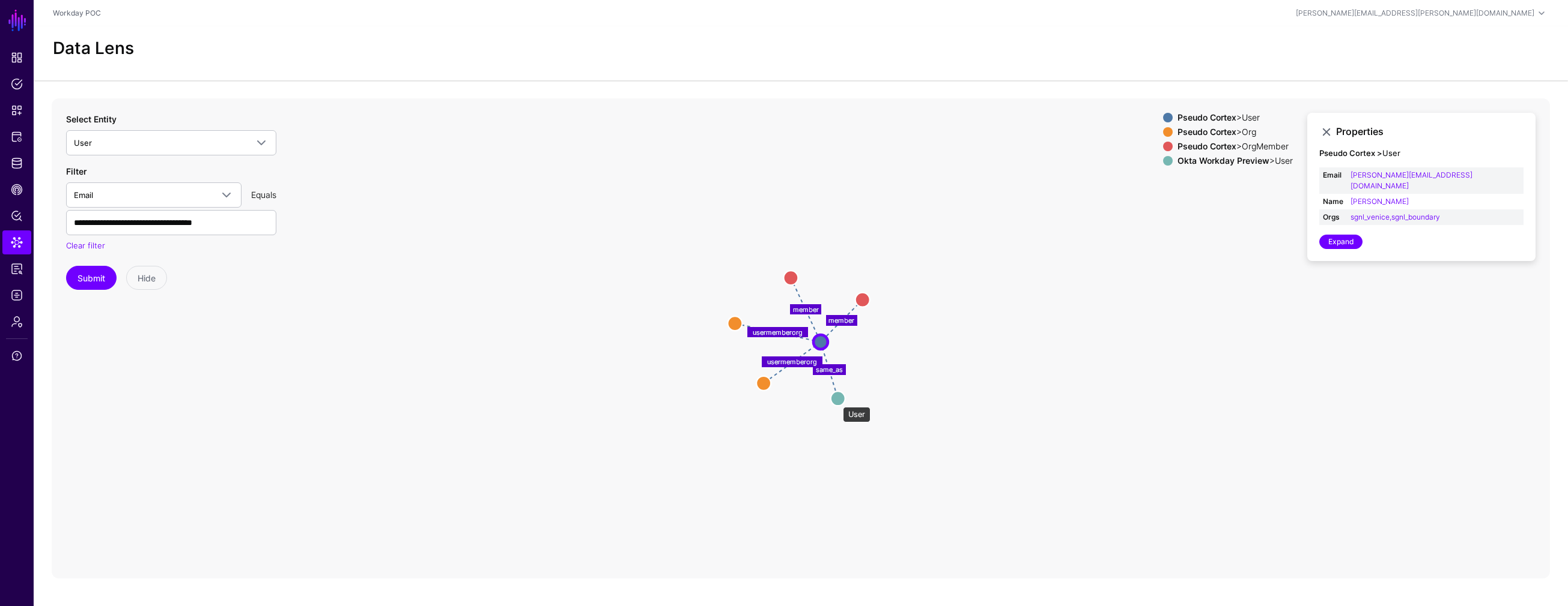
click at [837, 401] on circle at bounding box center [838, 399] width 15 height 15
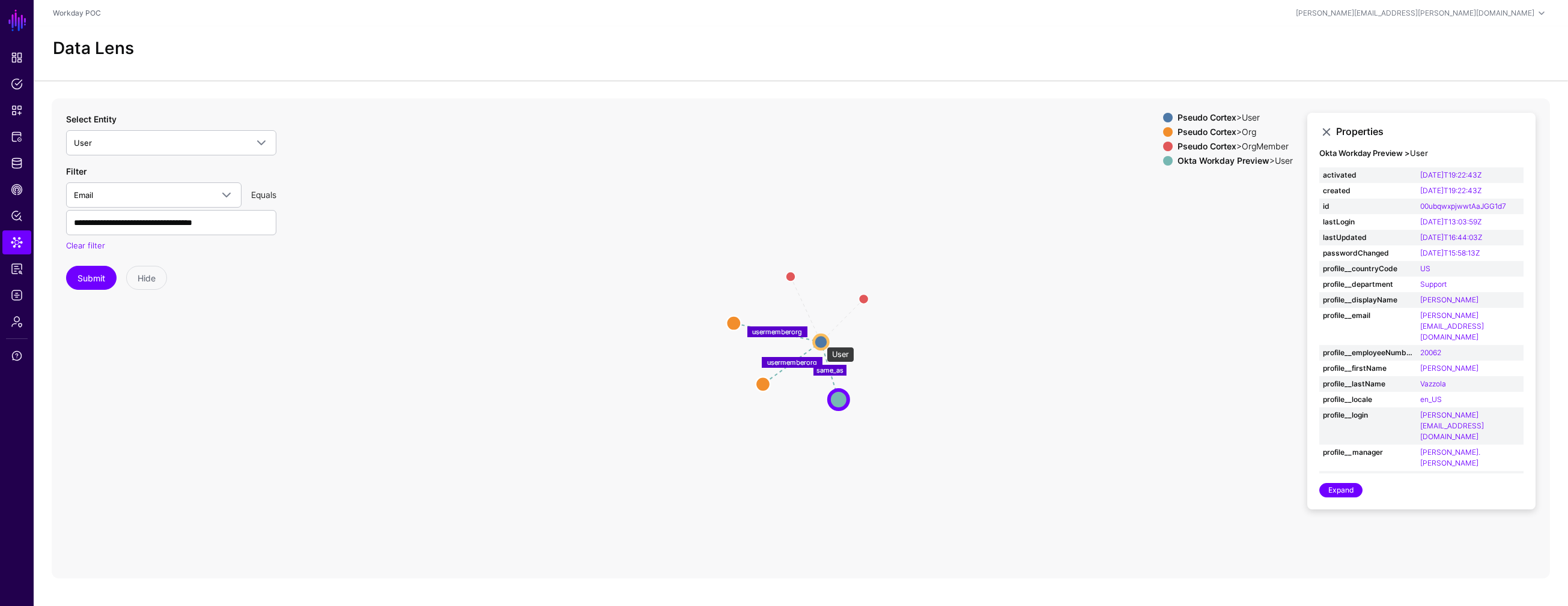
click at [820, 341] on circle at bounding box center [820, 343] width 15 height 15
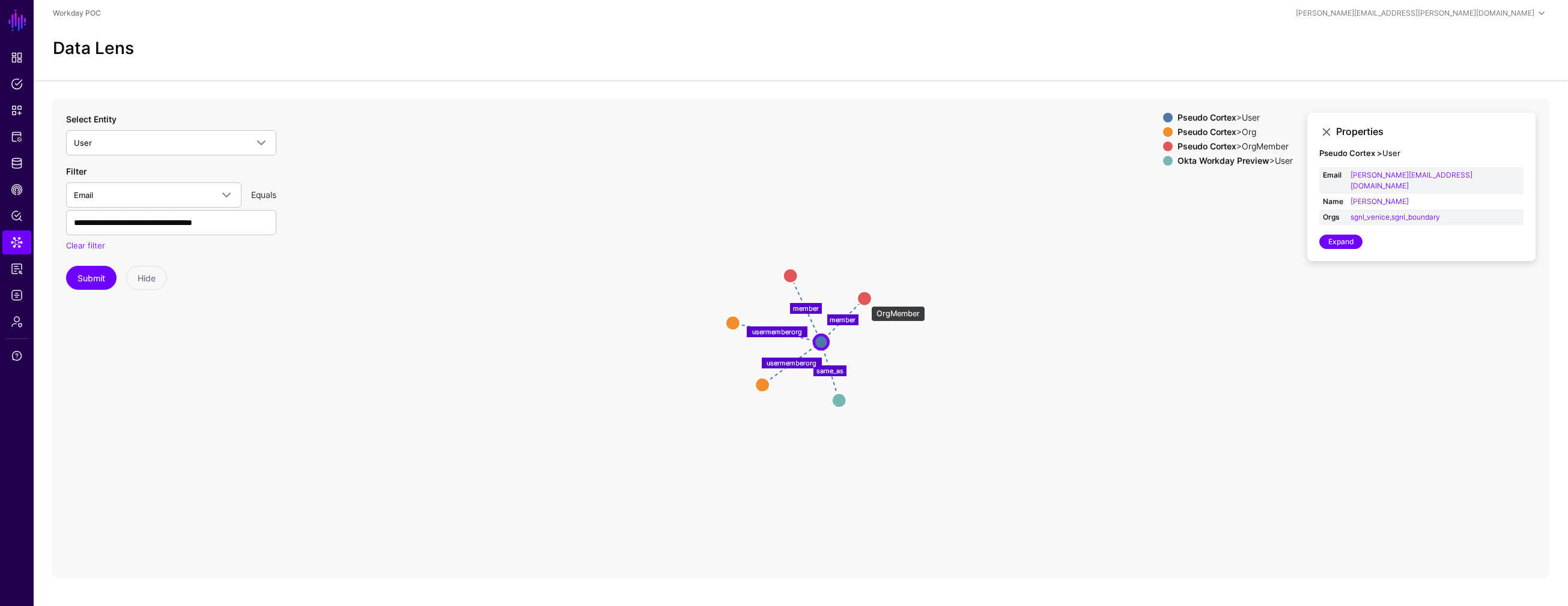
click at [865, 300] on circle at bounding box center [864, 299] width 15 height 15
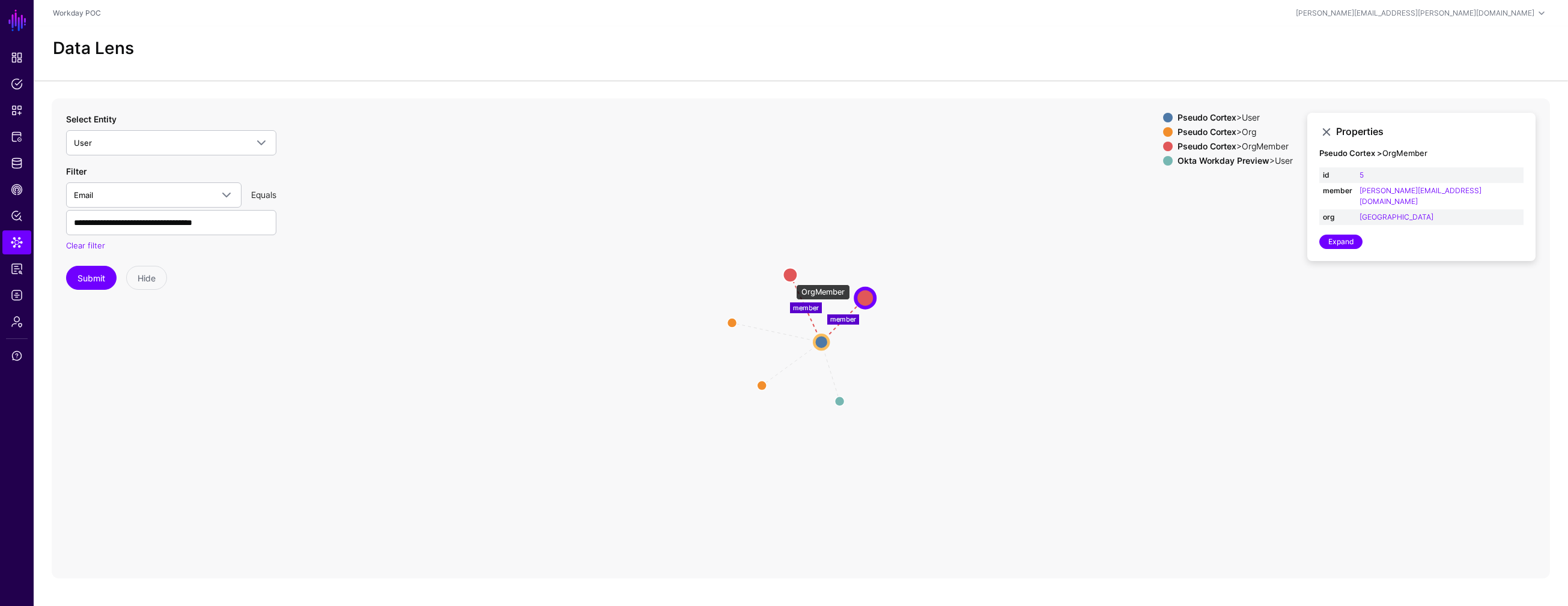
click at [789, 279] on circle at bounding box center [789, 275] width 15 height 15
click at [865, 297] on circle at bounding box center [866, 297] width 15 height 15
click at [793, 273] on circle at bounding box center [789, 272] width 15 height 15
click at [729, 321] on circle at bounding box center [728, 322] width 19 height 19
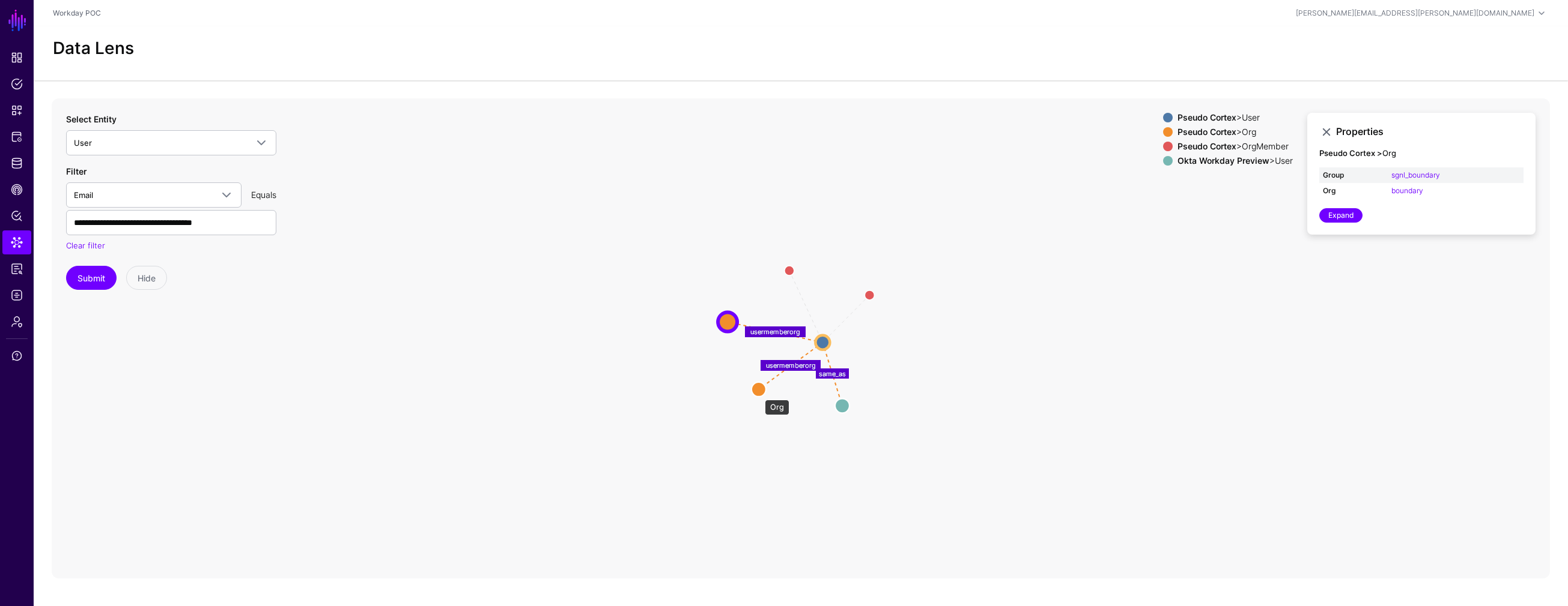
click at [758, 394] on circle at bounding box center [758, 390] width 15 height 15
click at [727, 321] on circle at bounding box center [727, 322] width 15 height 15
click at [758, 394] on circle at bounding box center [757, 392] width 15 height 15
click at [720, 319] on circle at bounding box center [724, 322] width 15 height 15
click at [585, 344] on icon "member member usermemberorg same_as usermemberorg OrgMember OrgMember OrgMember…" at bounding box center [800, 338] width 1498 height 480
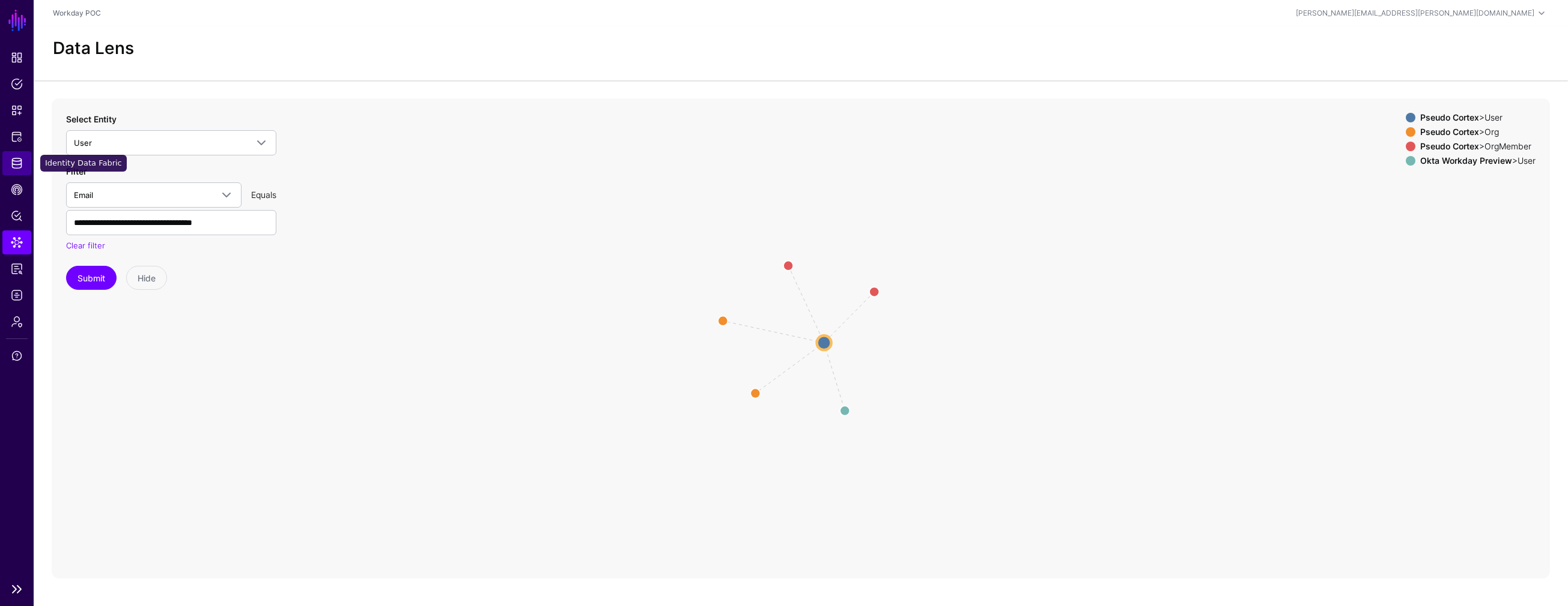
click at [18, 166] on span "Identity Data Fabric" at bounding box center [16, 163] width 12 height 12
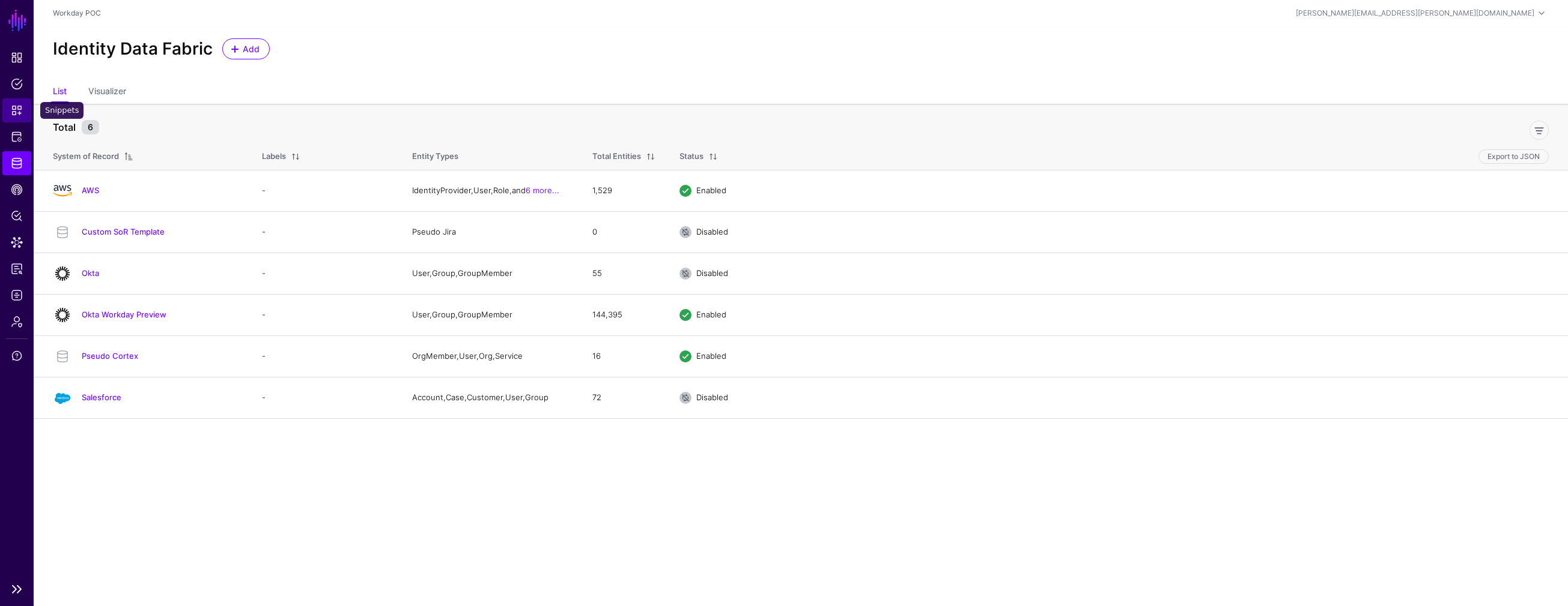
click at [14, 112] on span "Snippets" at bounding box center [16, 110] width 12 height 12
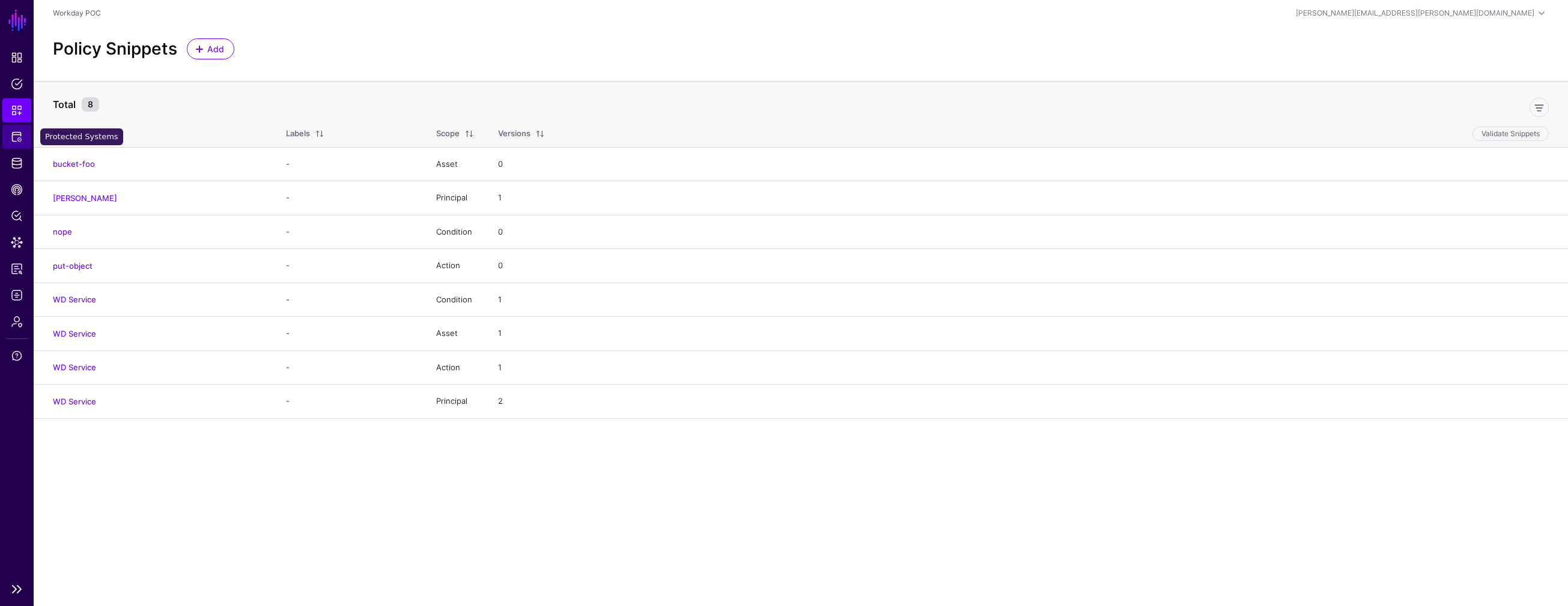
click at [13, 132] on span "Protected Systems" at bounding box center [16, 137] width 12 height 12
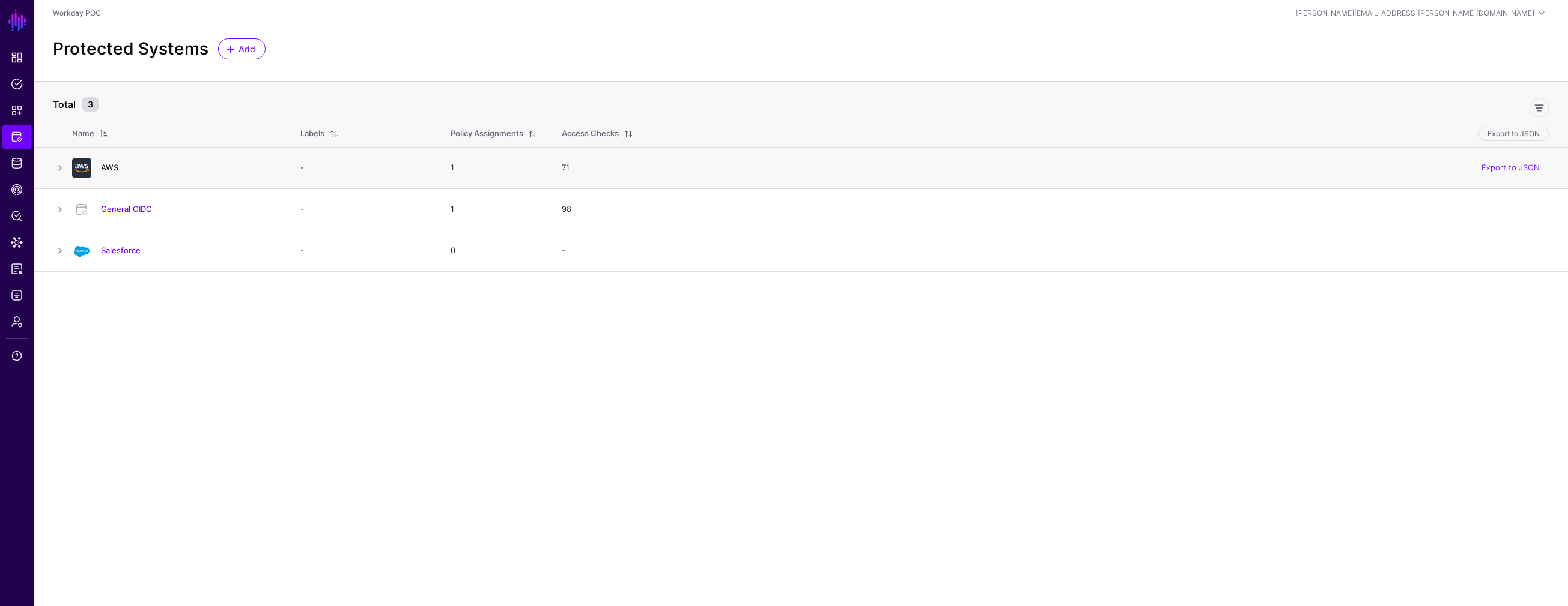
click at [113, 166] on link "AWS" at bounding box center [109, 168] width 17 height 10
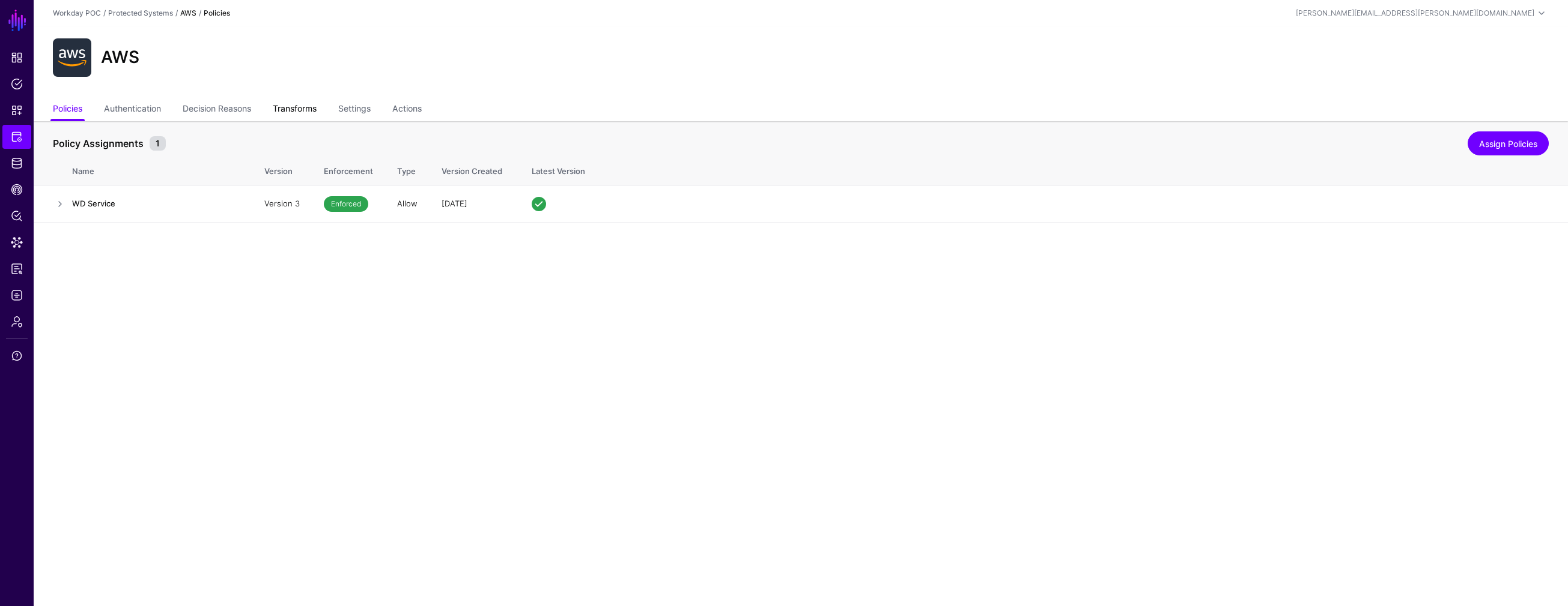
click at [299, 108] on link "Transforms" at bounding box center [294, 109] width 44 height 23
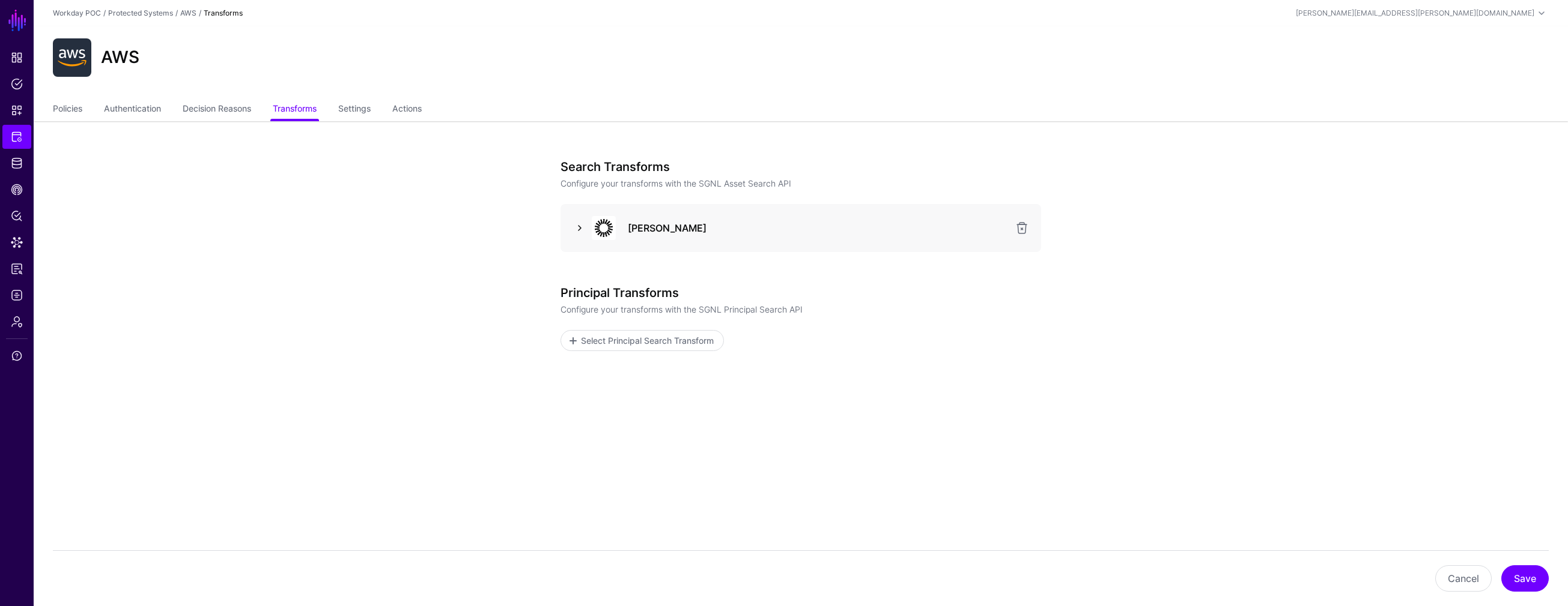
click at [580, 230] on link at bounding box center [580, 228] width 15 height 15
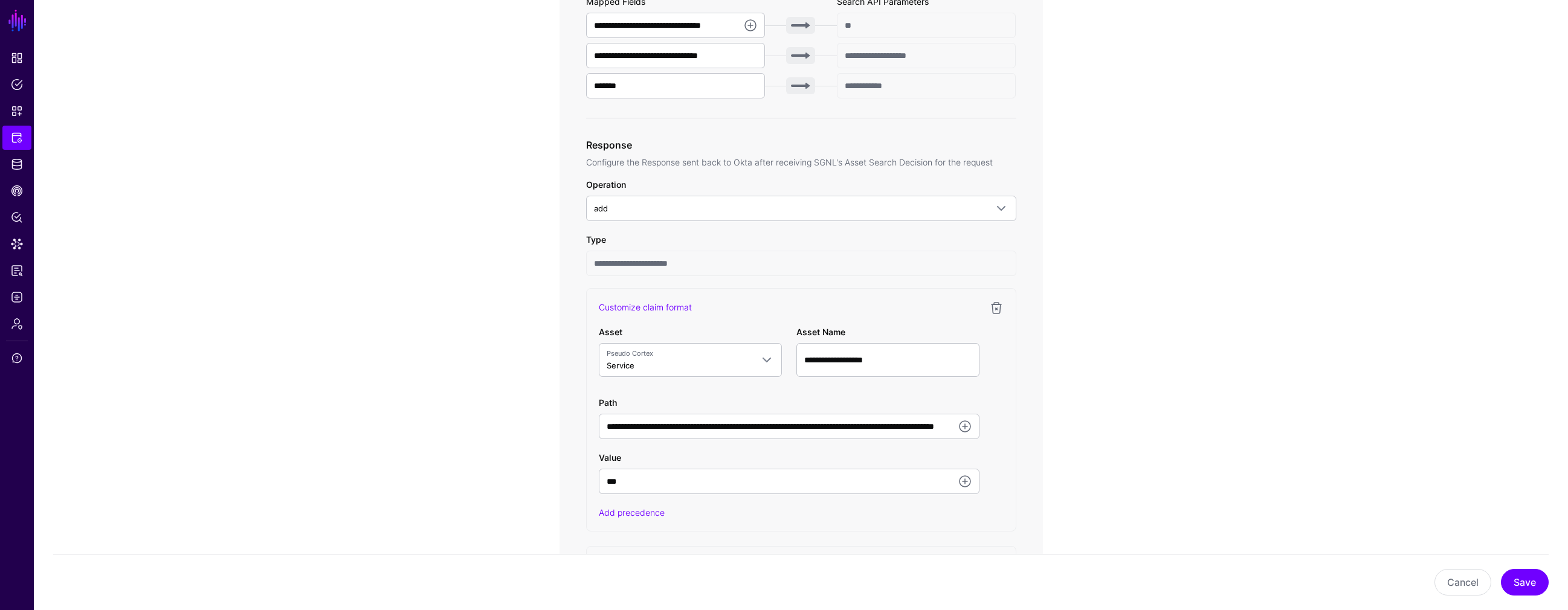
click at [520, 427] on app-integrations-item-transforms "**********" at bounding box center [801, 513] width 1534 height 1780
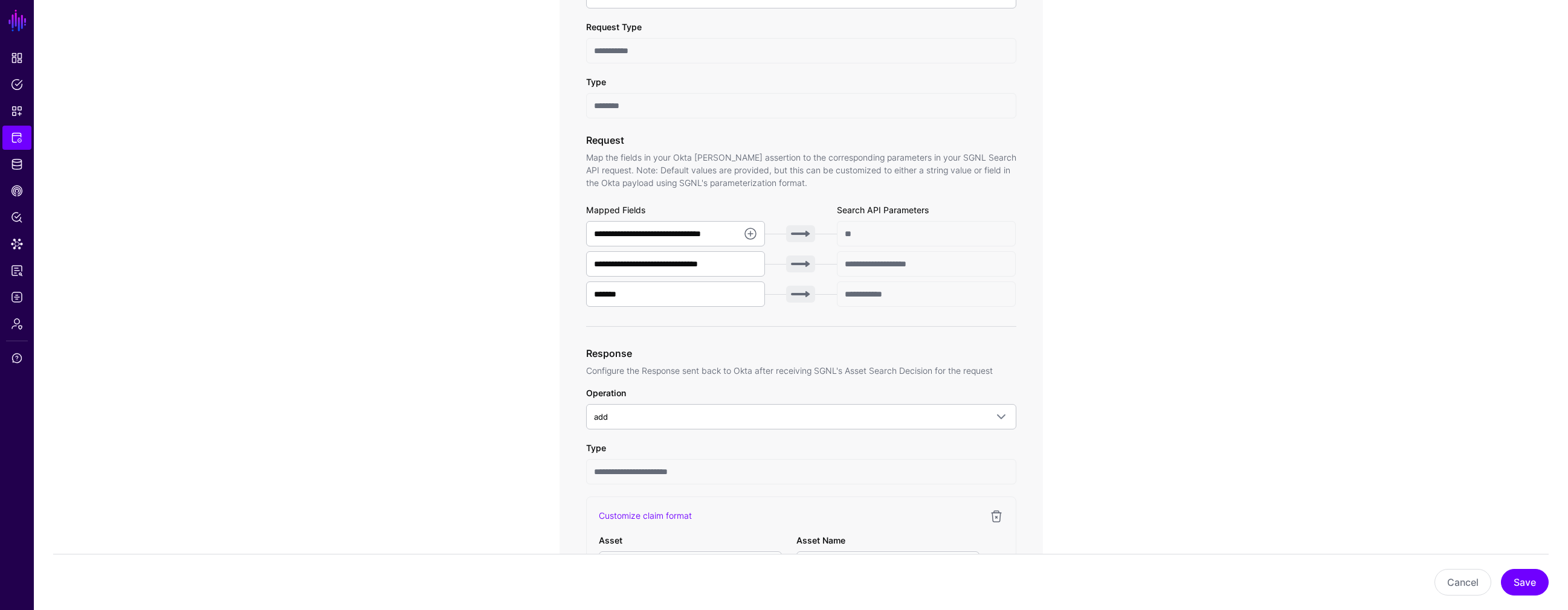
scroll to position [217, 0]
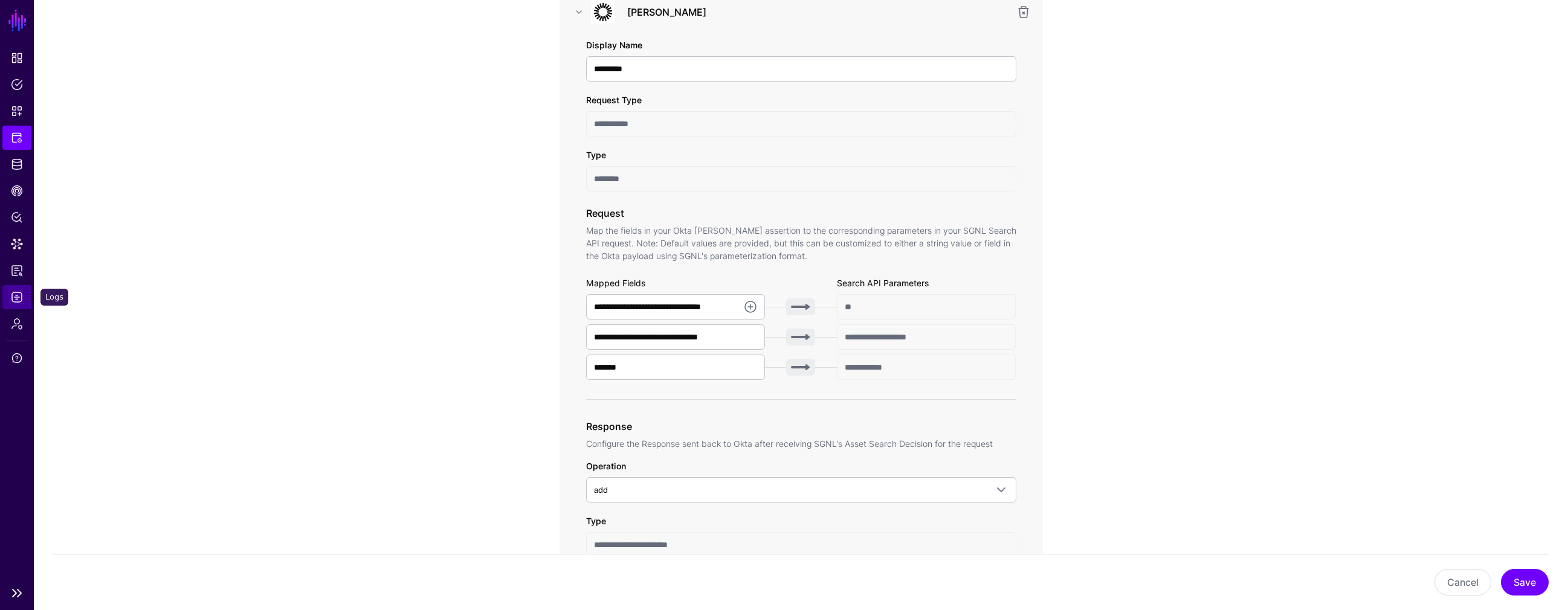
click at [19, 296] on span "Logs" at bounding box center [17, 297] width 12 height 12
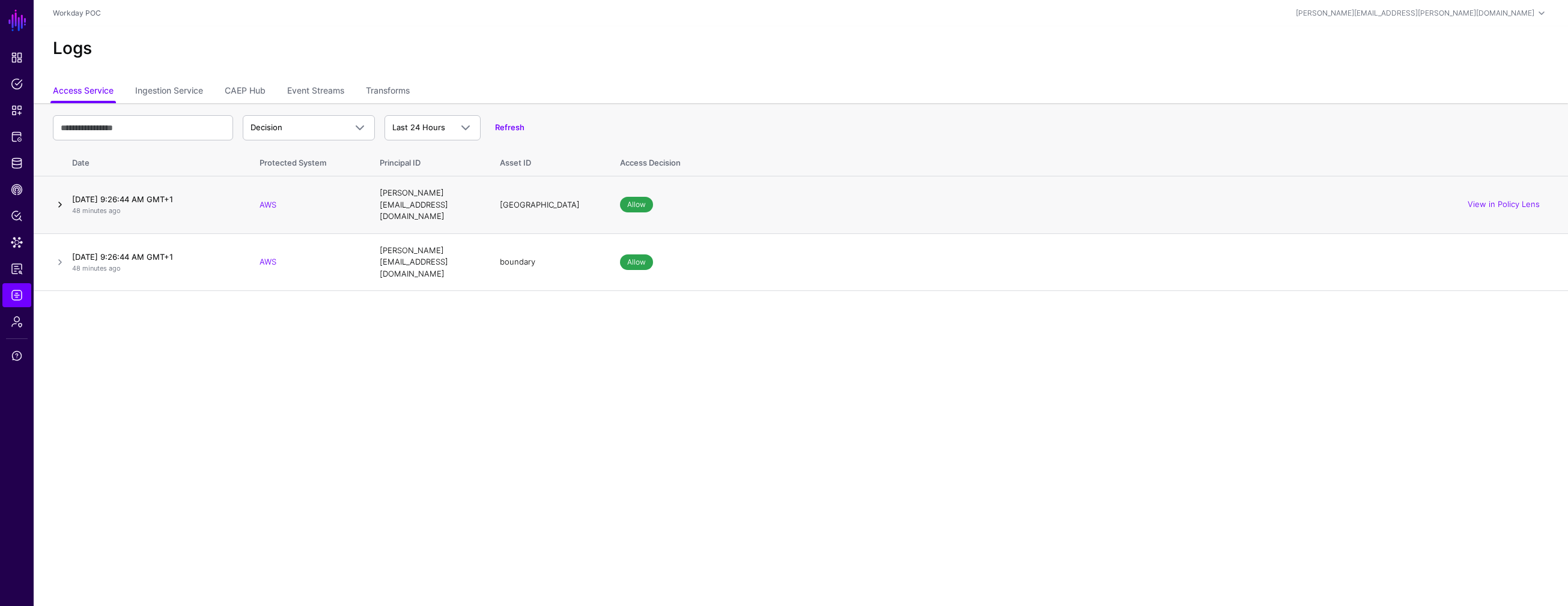
click at [63, 198] on link at bounding box center [60, 205] width 15 height 15
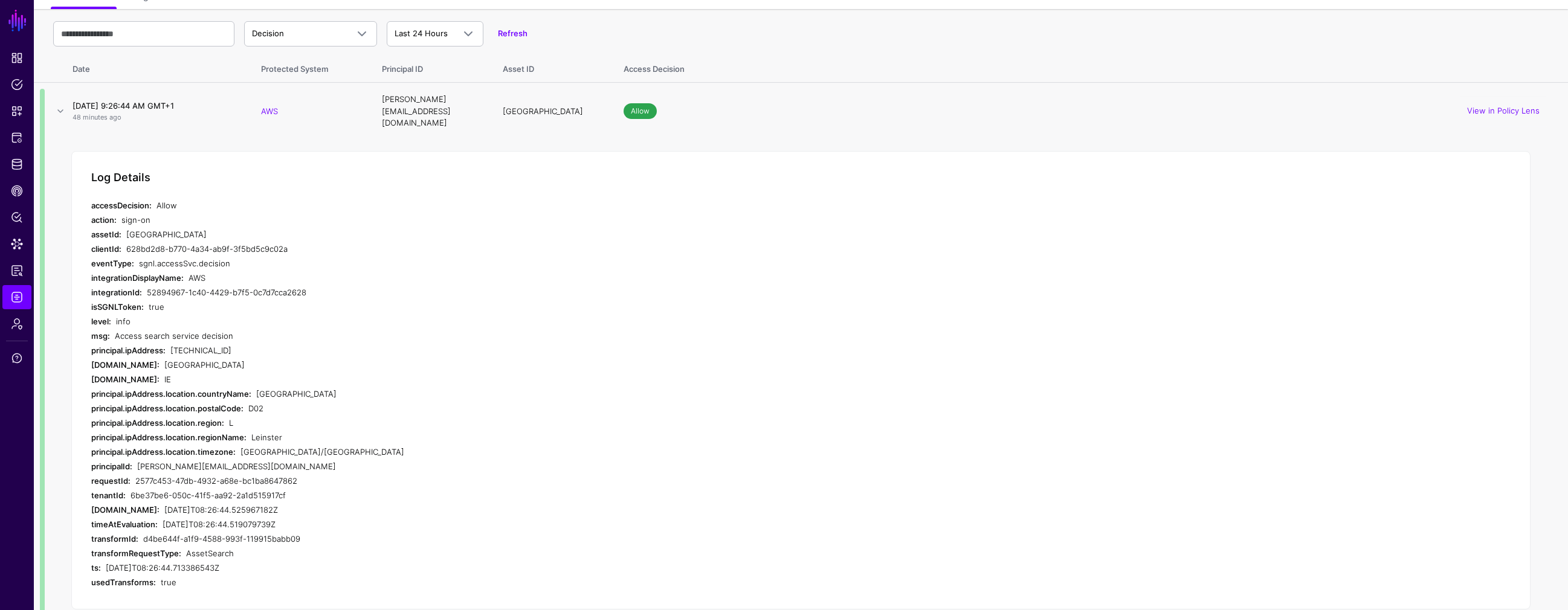
scroll to position [64, 0]
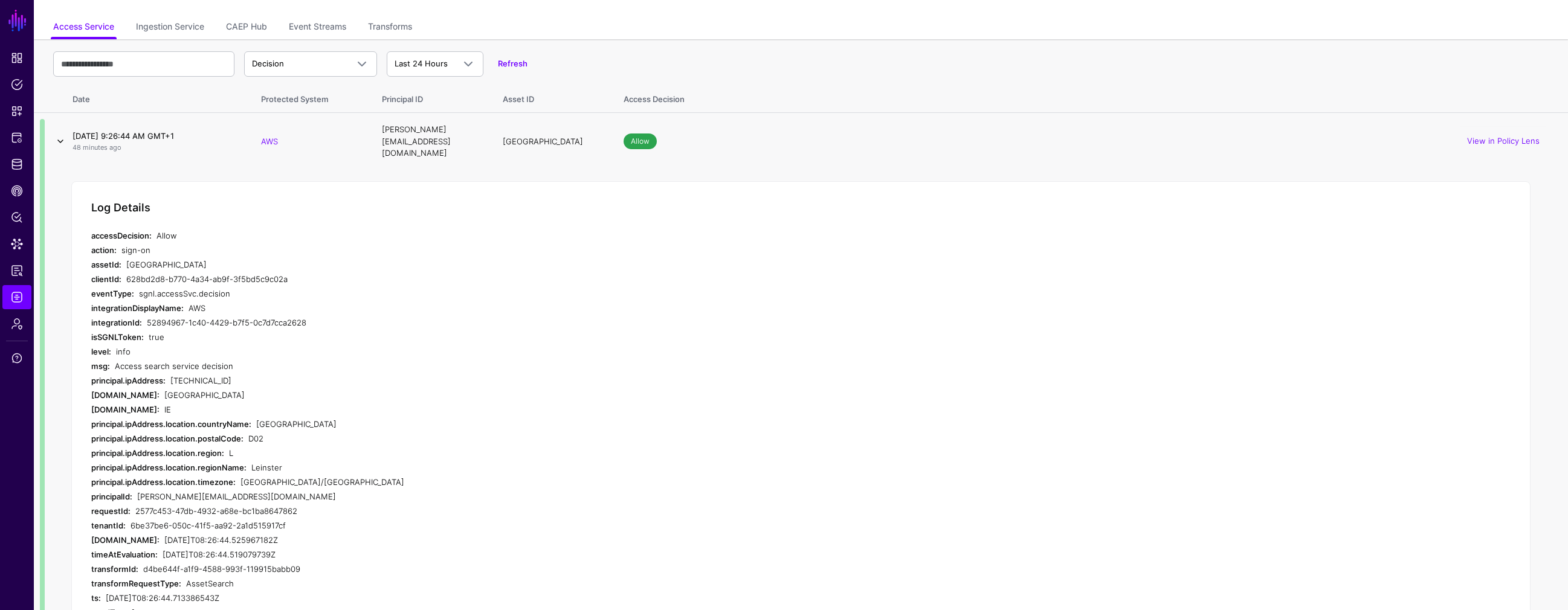
click at [61, 134] on link at bounding box center [61, 141] width 15 height 15
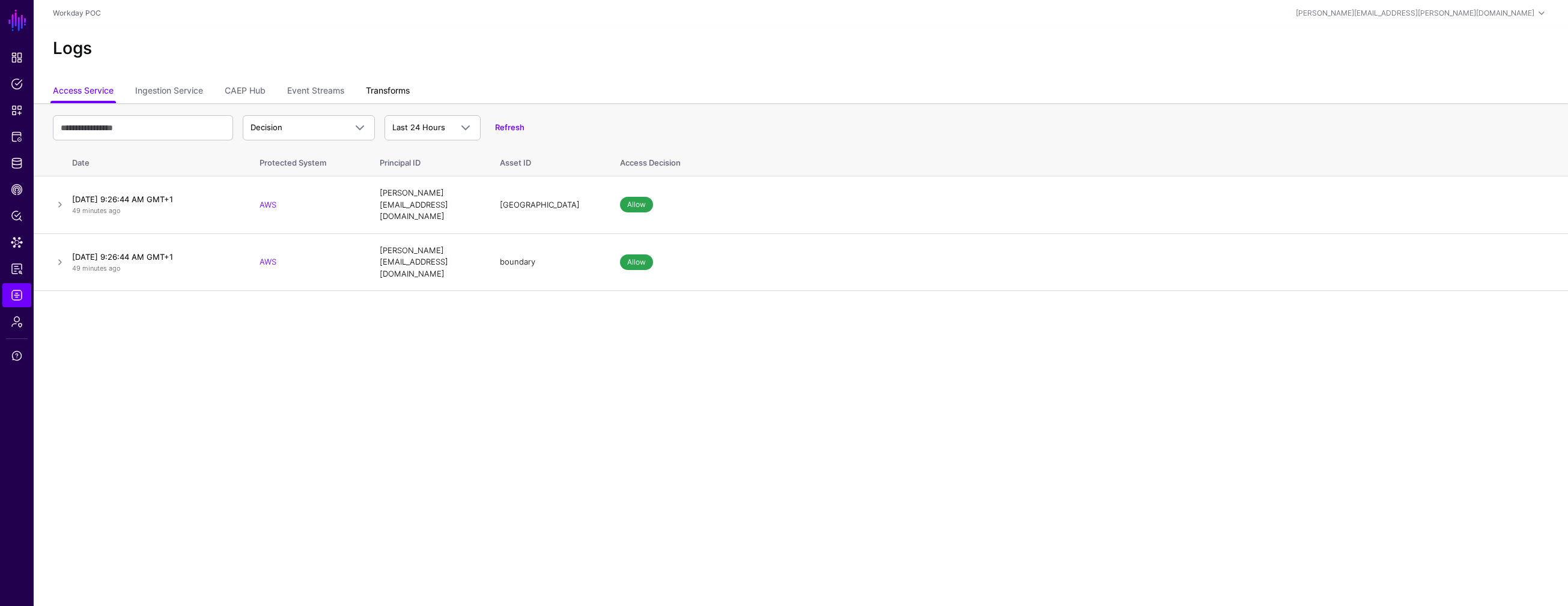
click at [394, 92] on link "Transforms" at bounding box center [387, 91] width 44 height 23
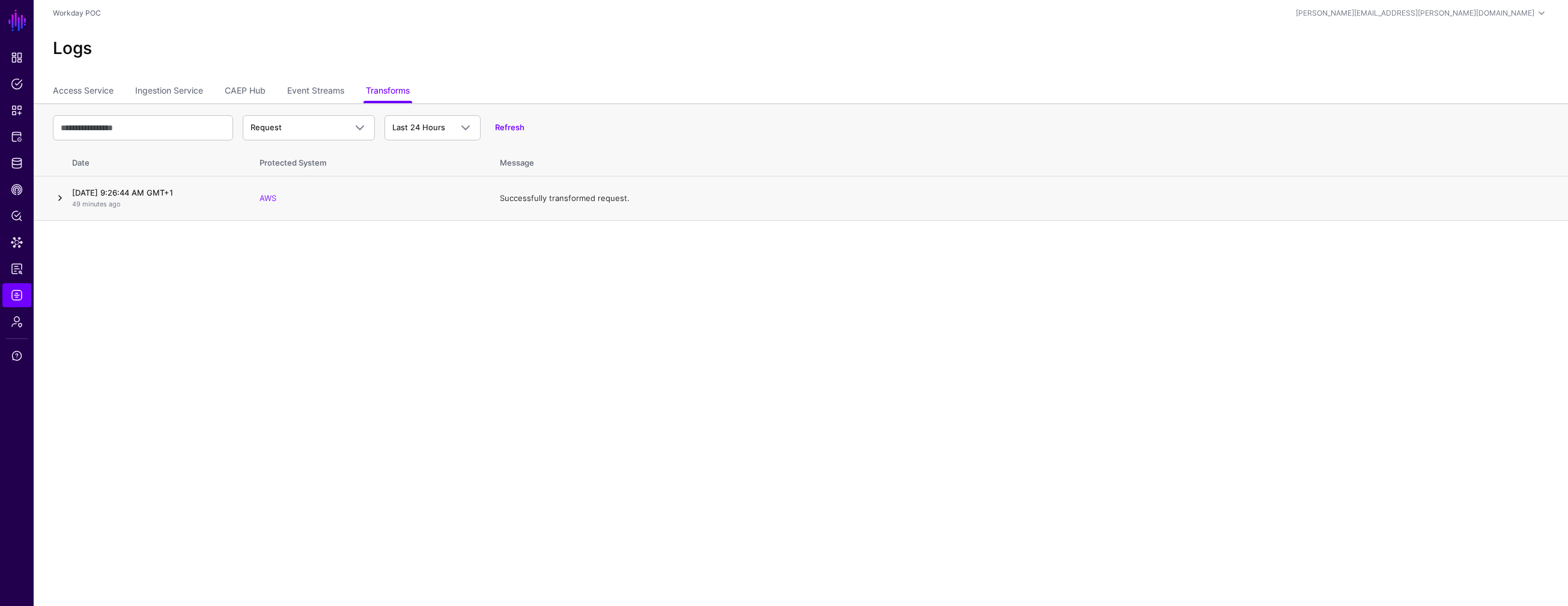
click at [62, 198] on link at bounding box center [60, 199] width 15 height 15
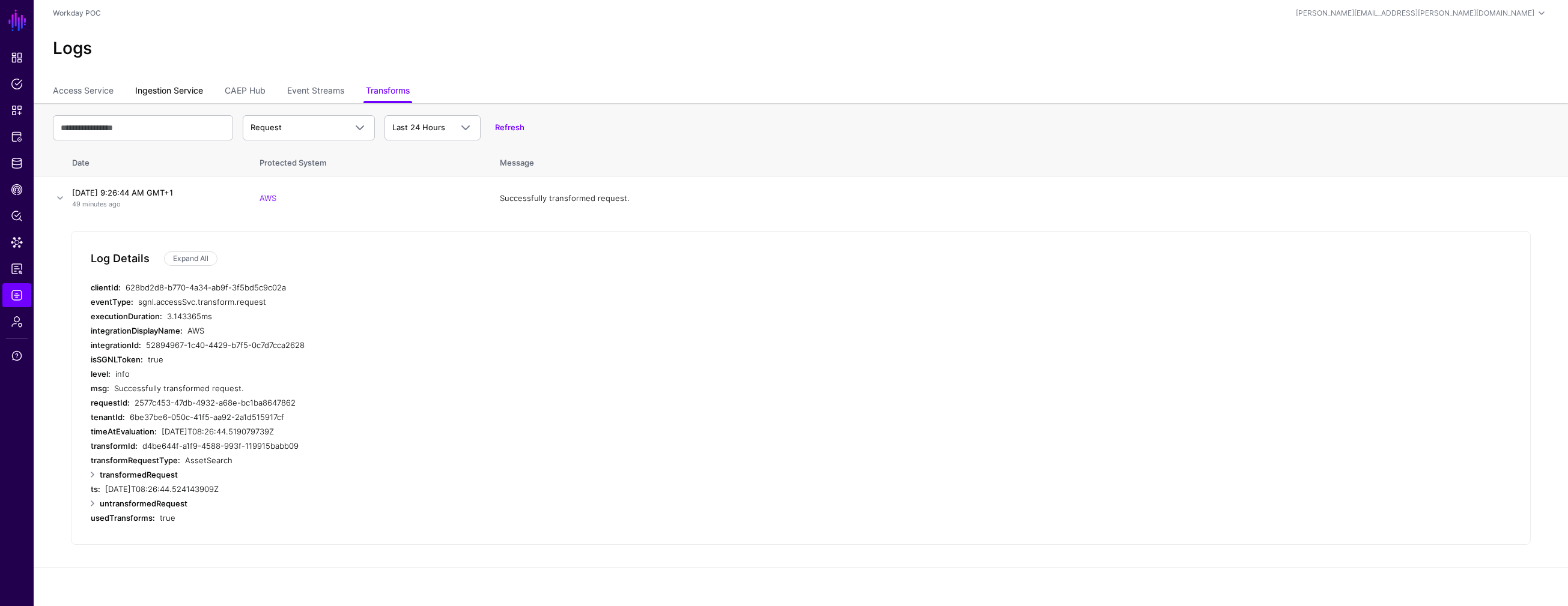
click at [158, 94] on link "Ingestion Service" at bounding box center [169, 91] width 67 height 23
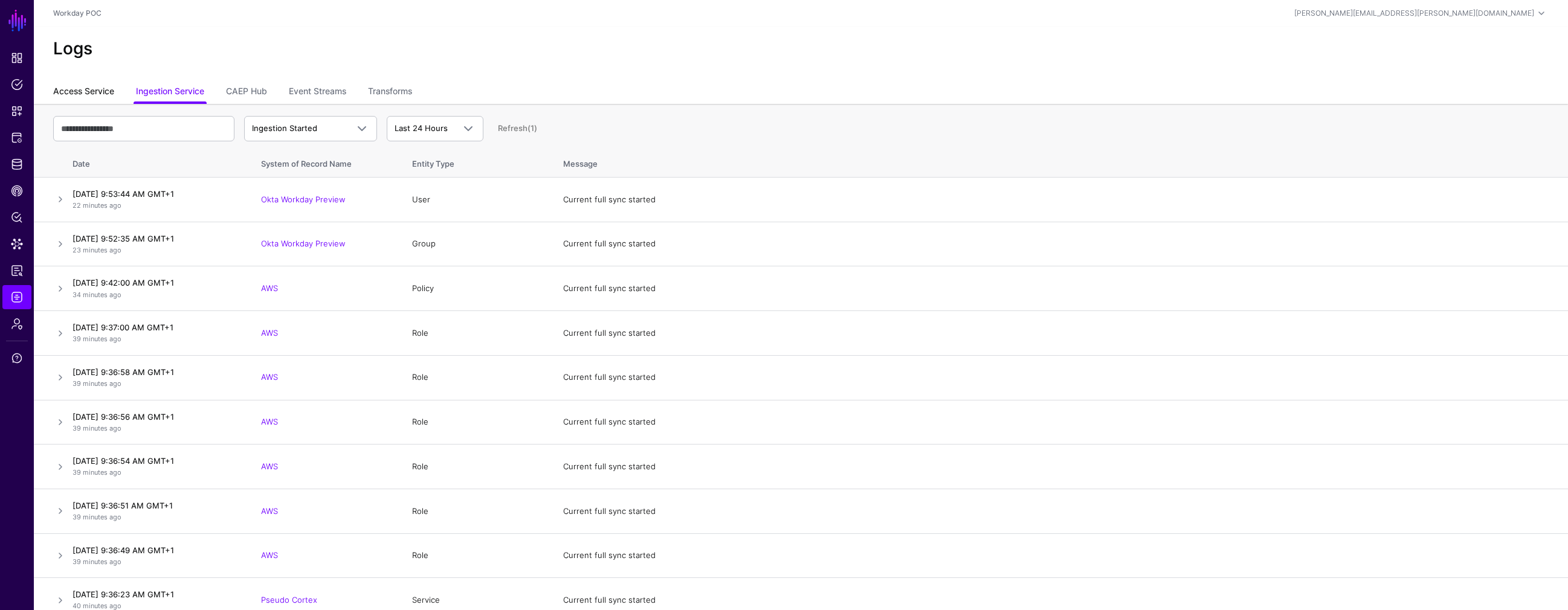
click at [79, 91] on link "Access Service" at bounding box center [83, 92] width 61 height 23
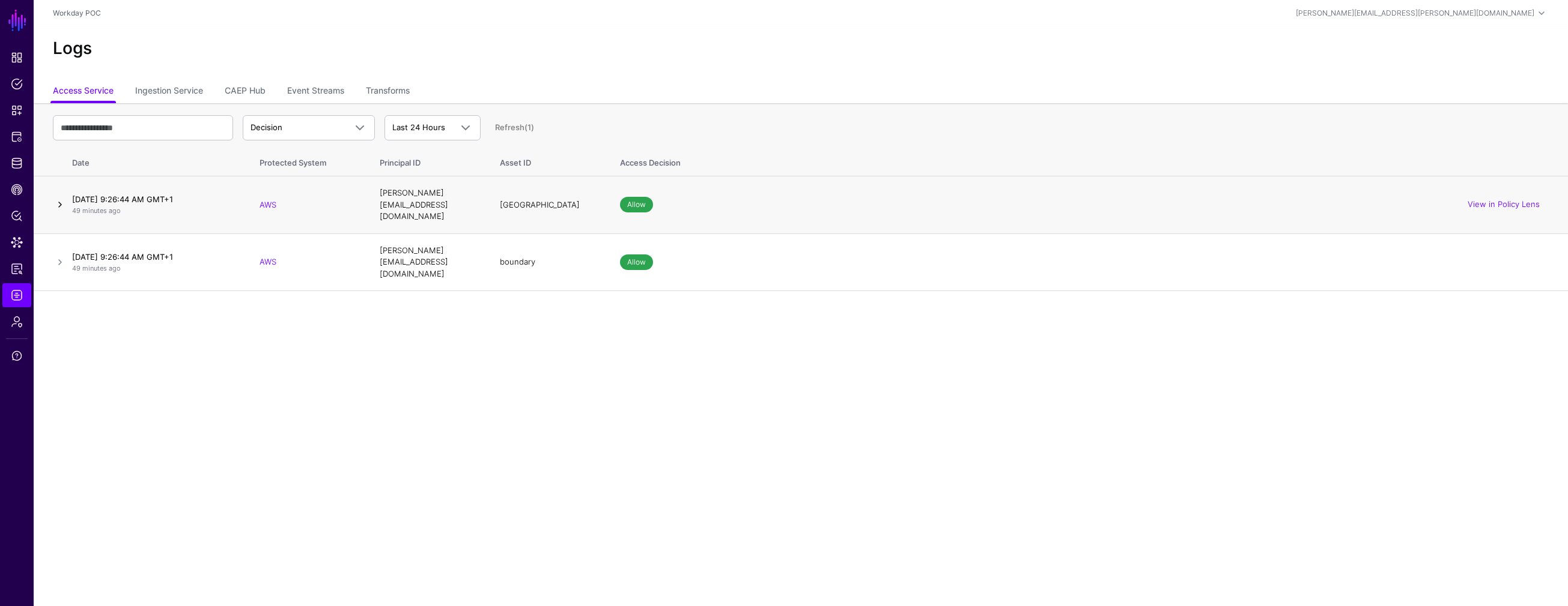
click at [62, 198] on link at bounding box center [60, 205] width 15 height 15
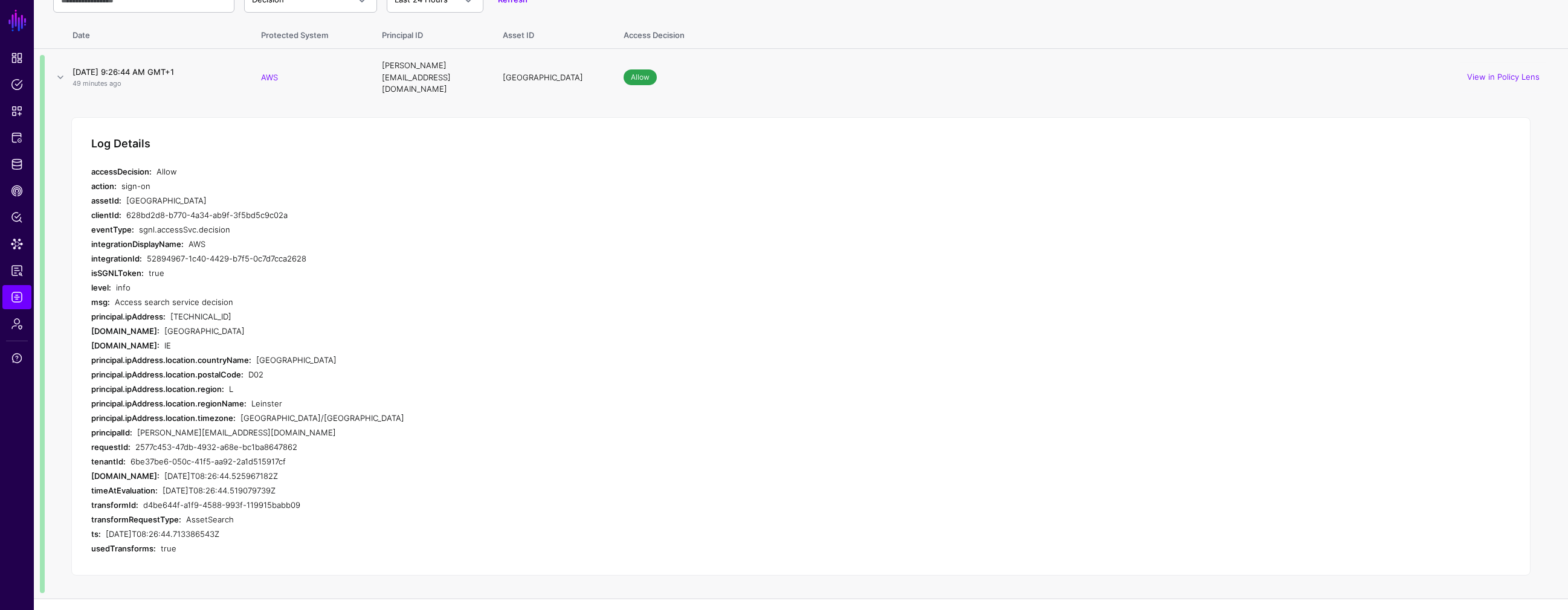
scroll to position [150, 0]
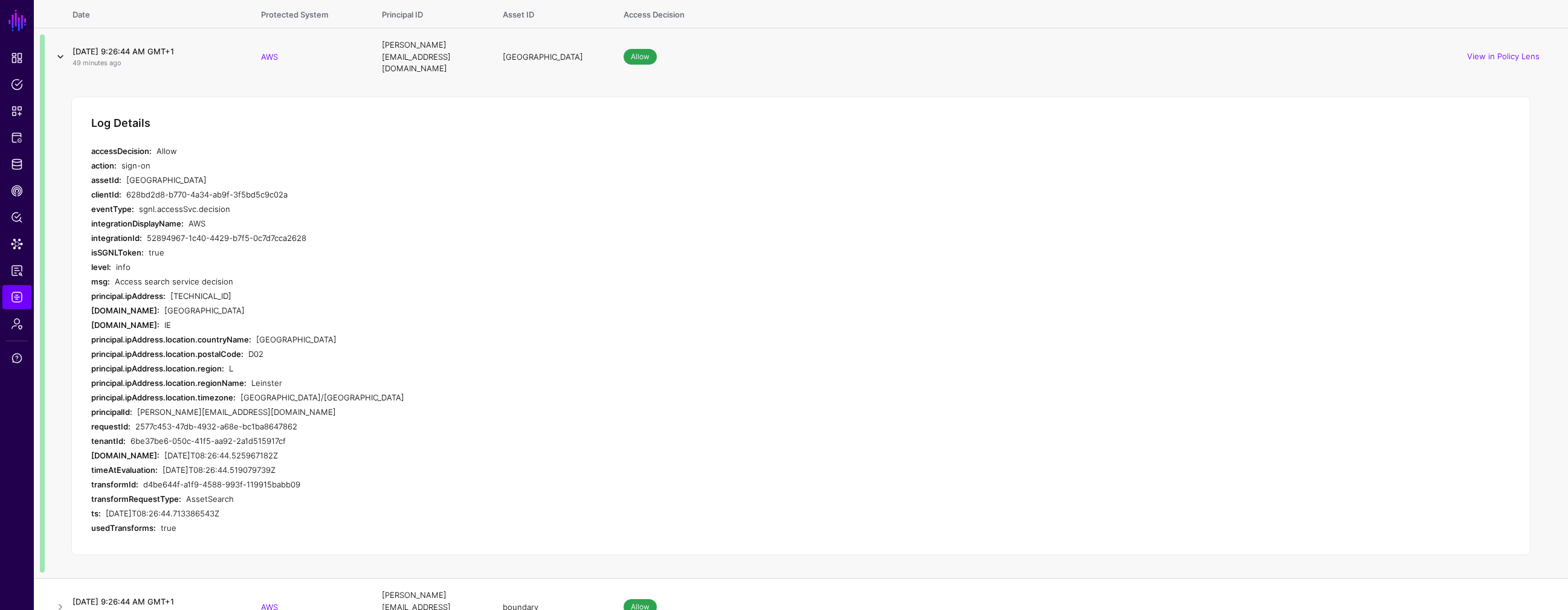
click at [61, 52] on link at bounding box center [61, 57] width 15 height 15
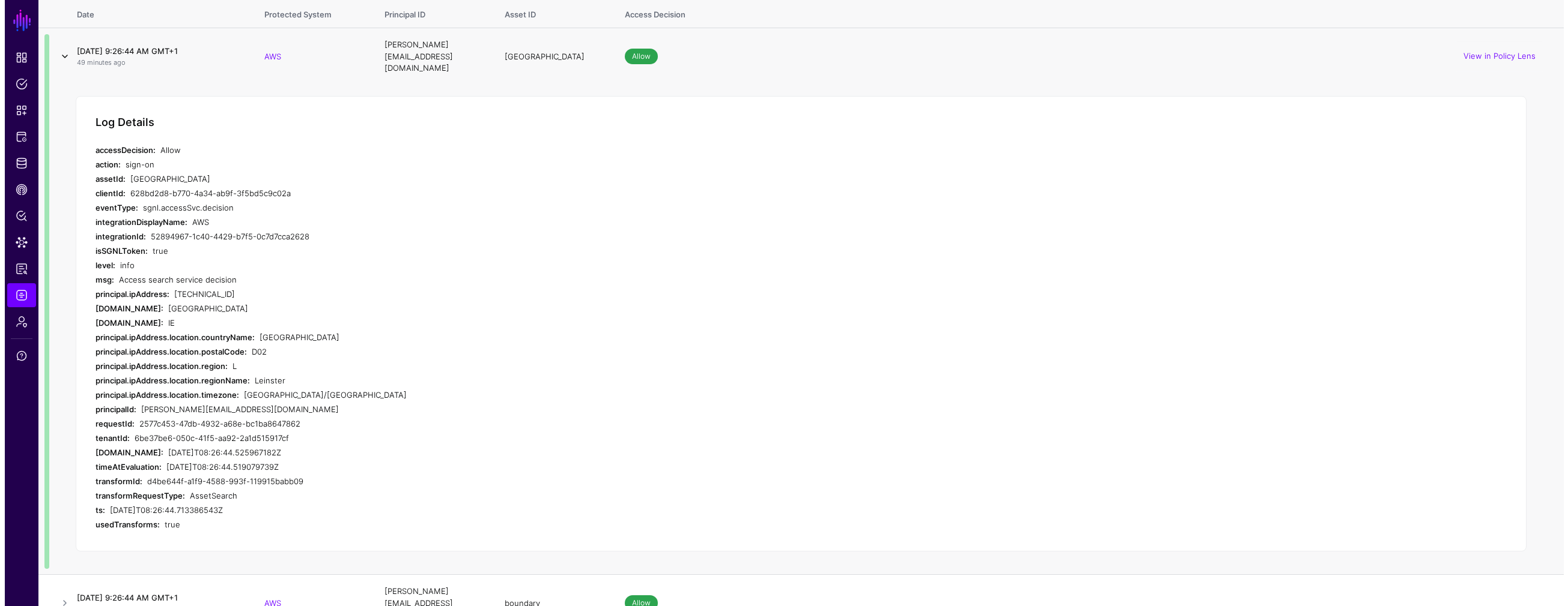
scroll to position [0, 0]
